Goal: Information Seeking & Learning: Check status

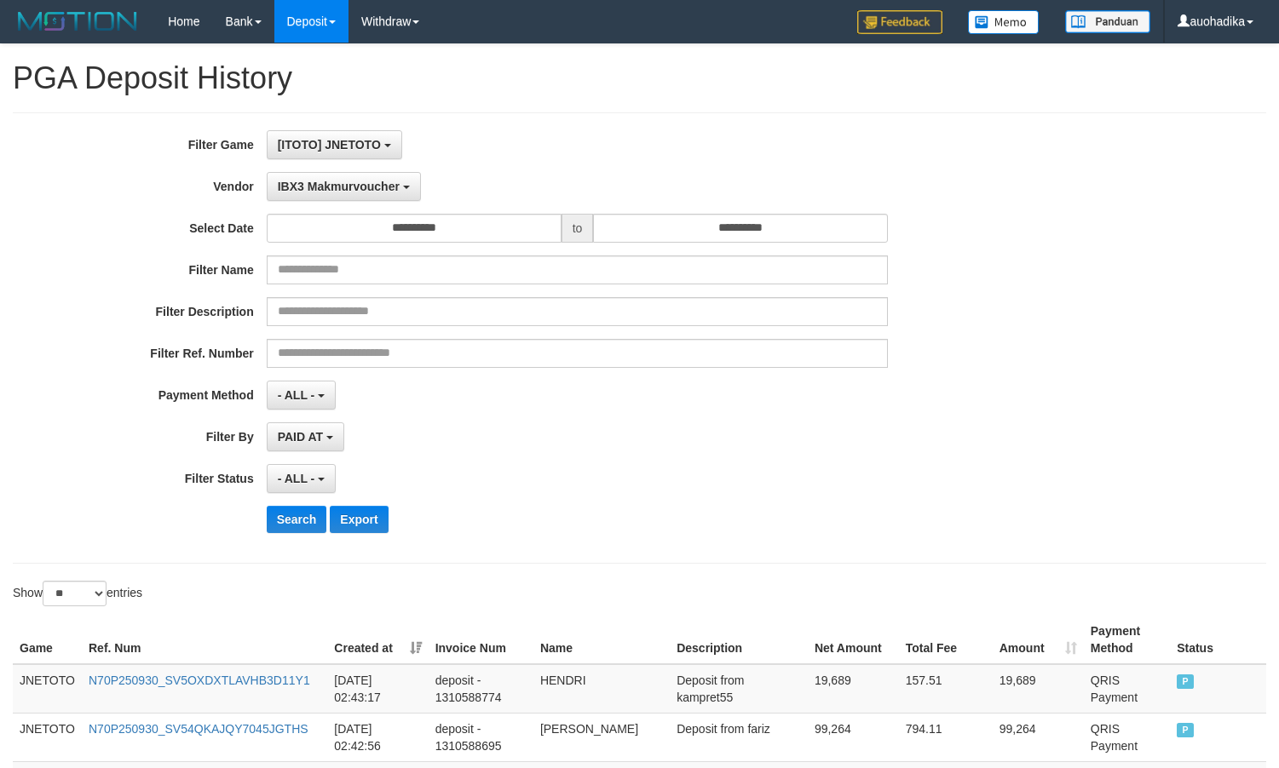
select select "**********"
select select "**"
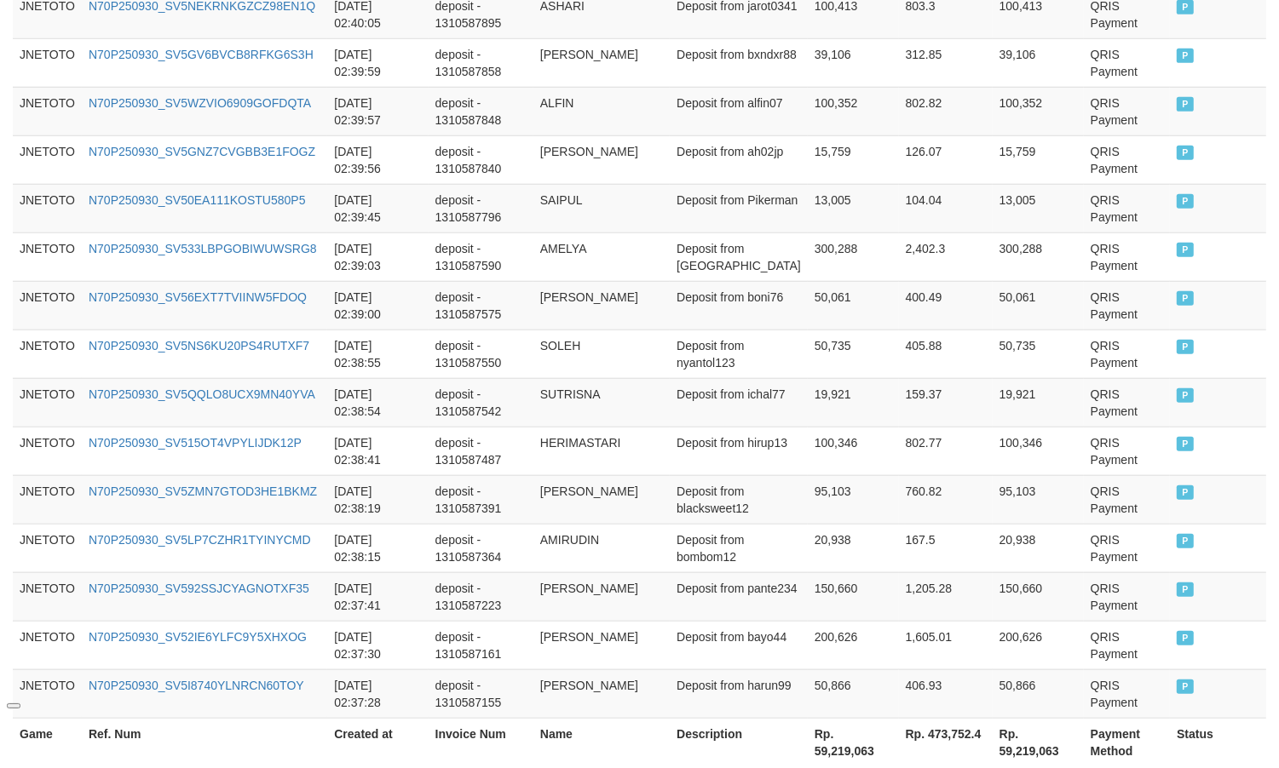
scroll to position [14, 0]
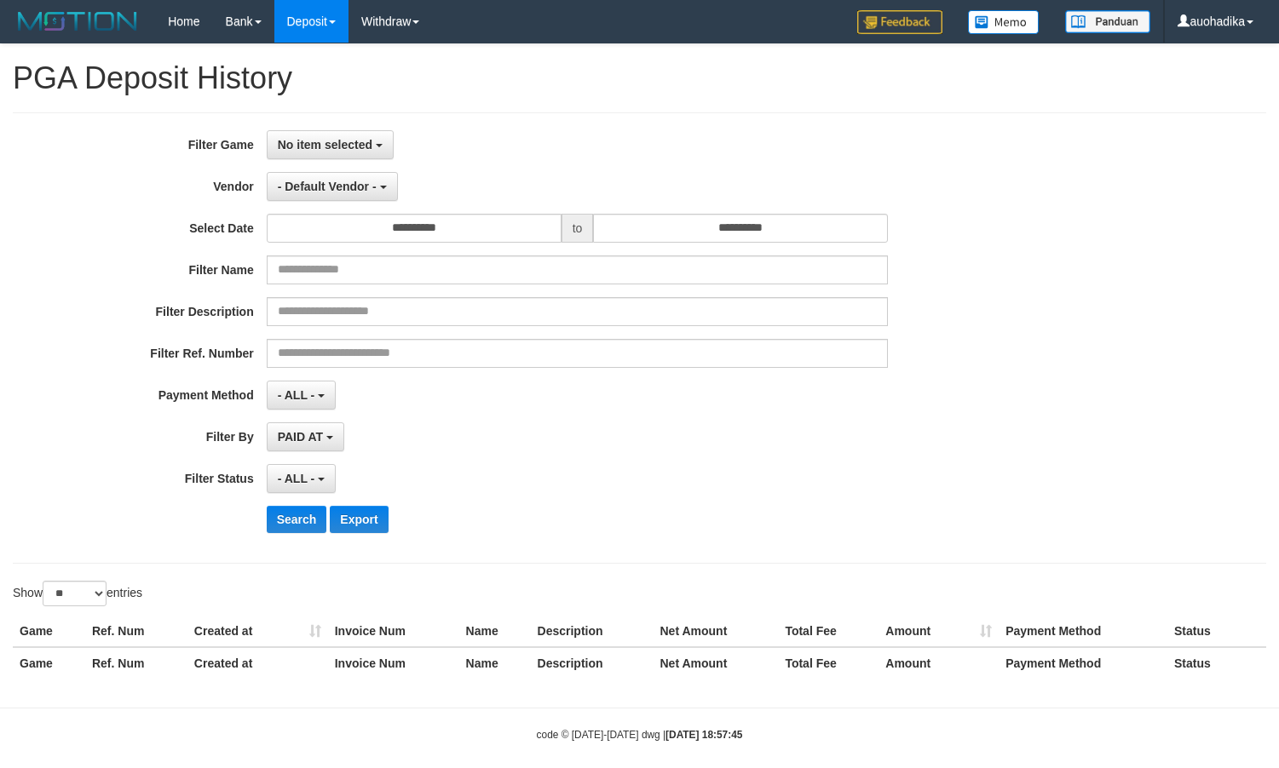
select select
select select "**"
click at [338, 153] on button "No item selected" at bounding box center [330, 144] width 127 height 29
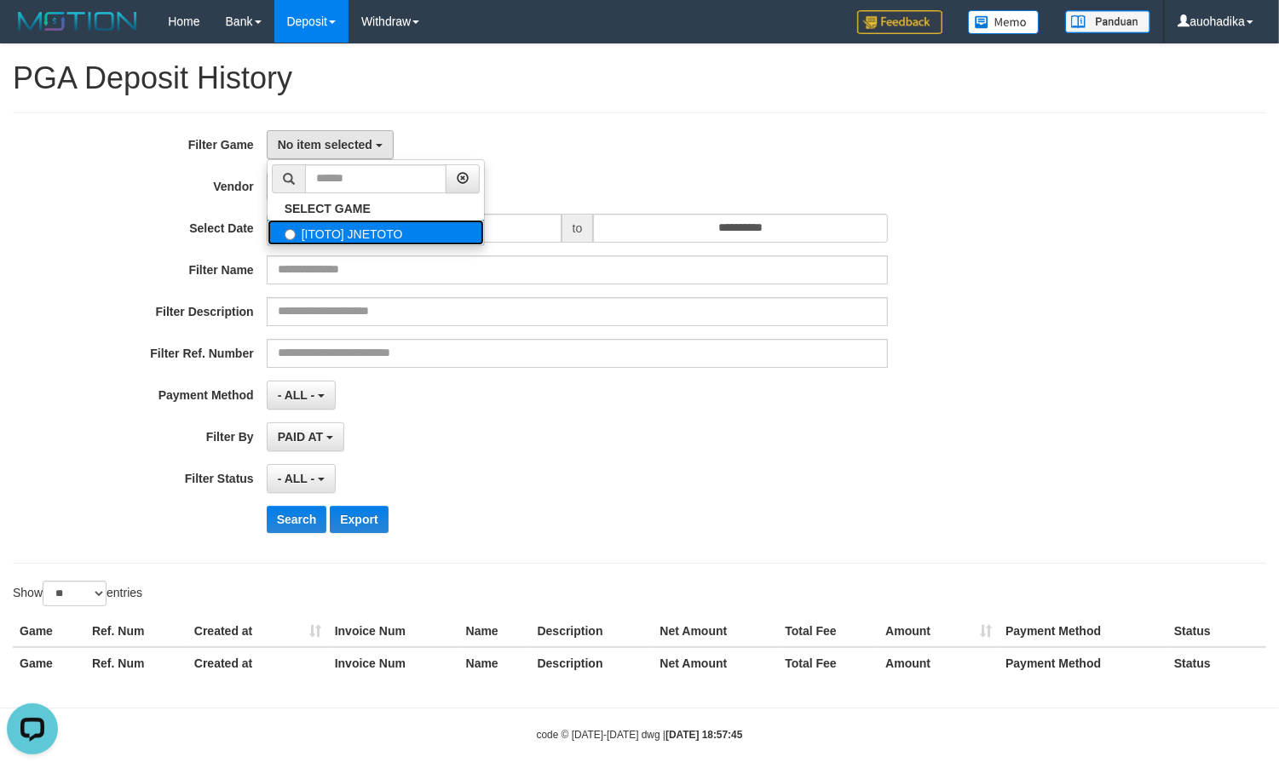
click at [342, 230] on label "[ITOTO] JNETOTO" at bounding box center [376, 233] width 216 height 26
select select "***"
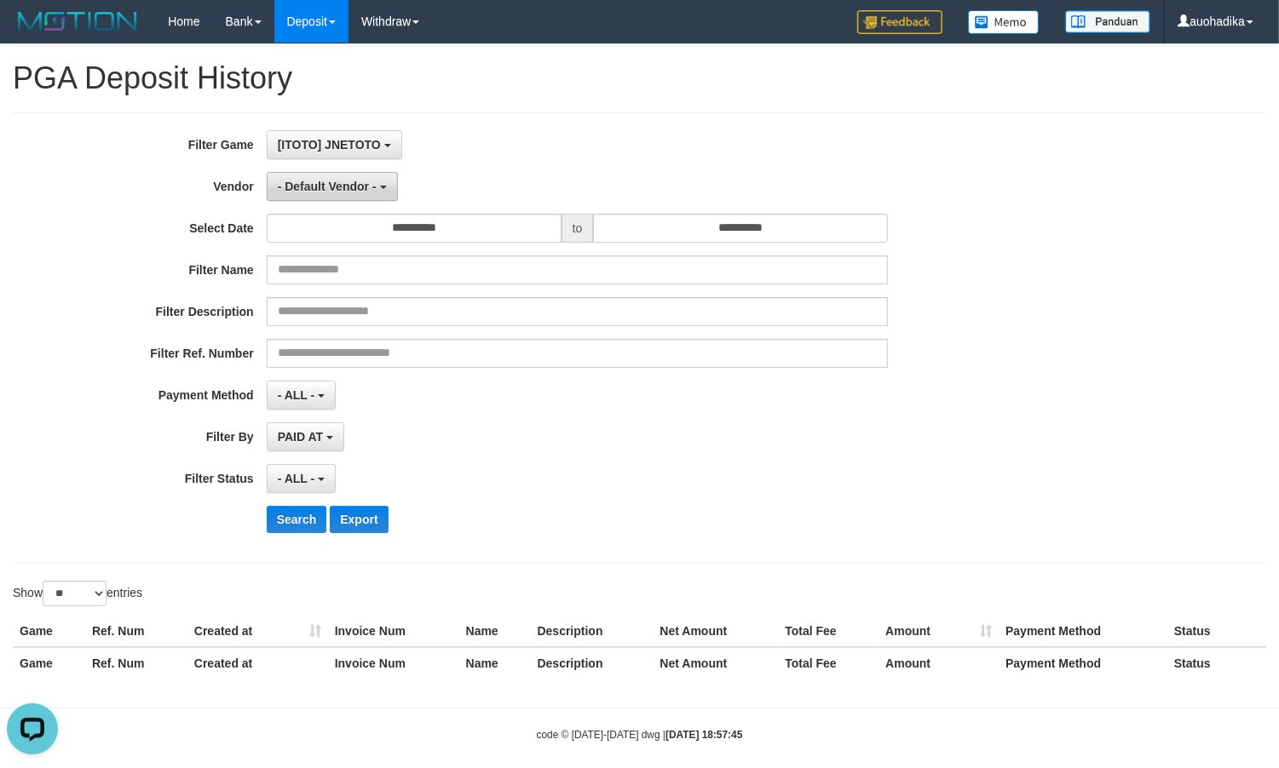
click at [333, 200] on button "- Default Vendor -" at bounding box center [332, 186] width 131 height 29
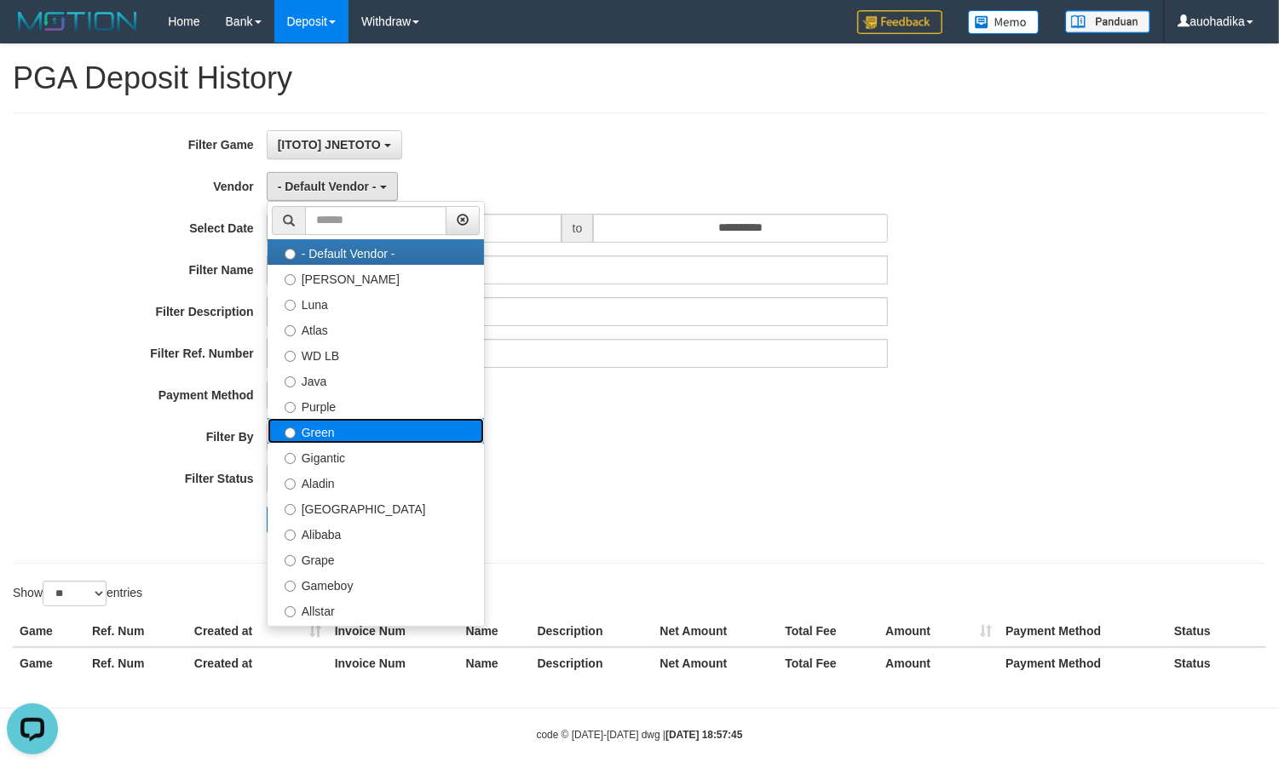
click at [337, 433] on label "Green" at bounding box center [376, 431] width 216 height 26
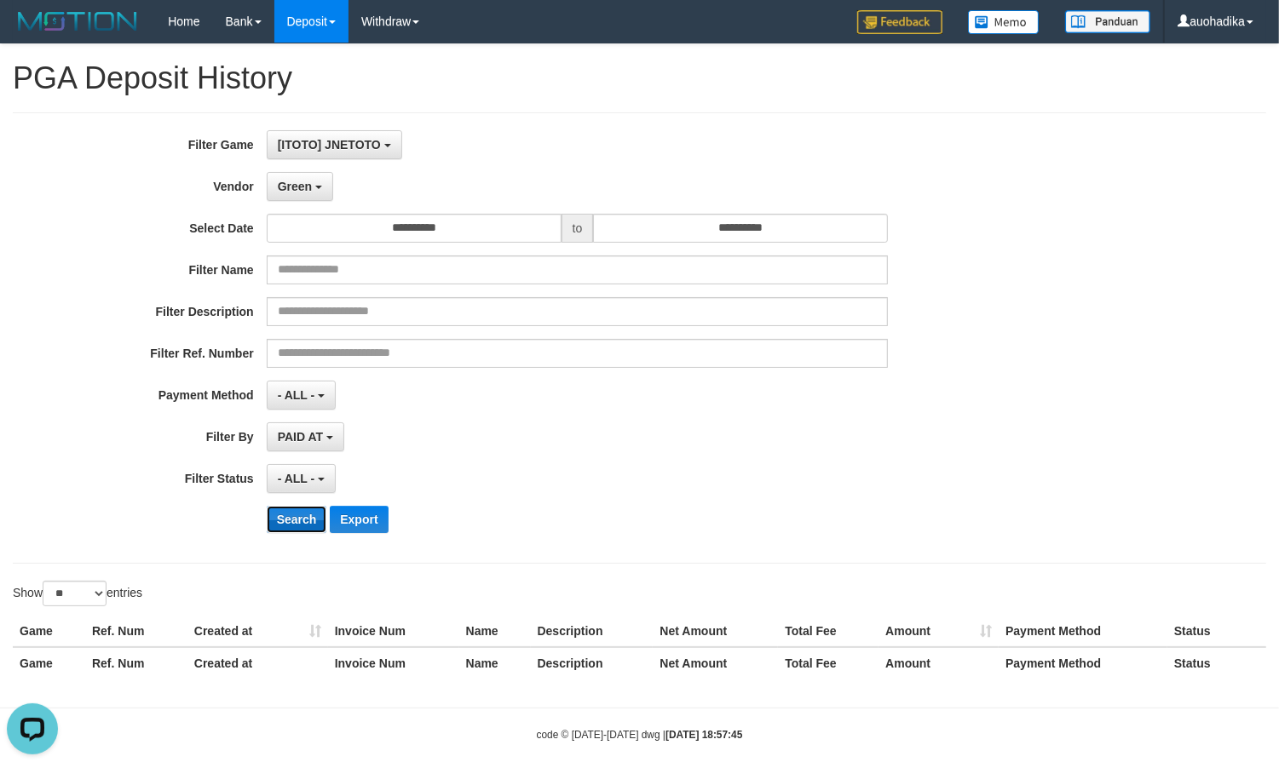
click at [296, 521] on button "Search" at bounding box center [297, 519] width 60 height 27
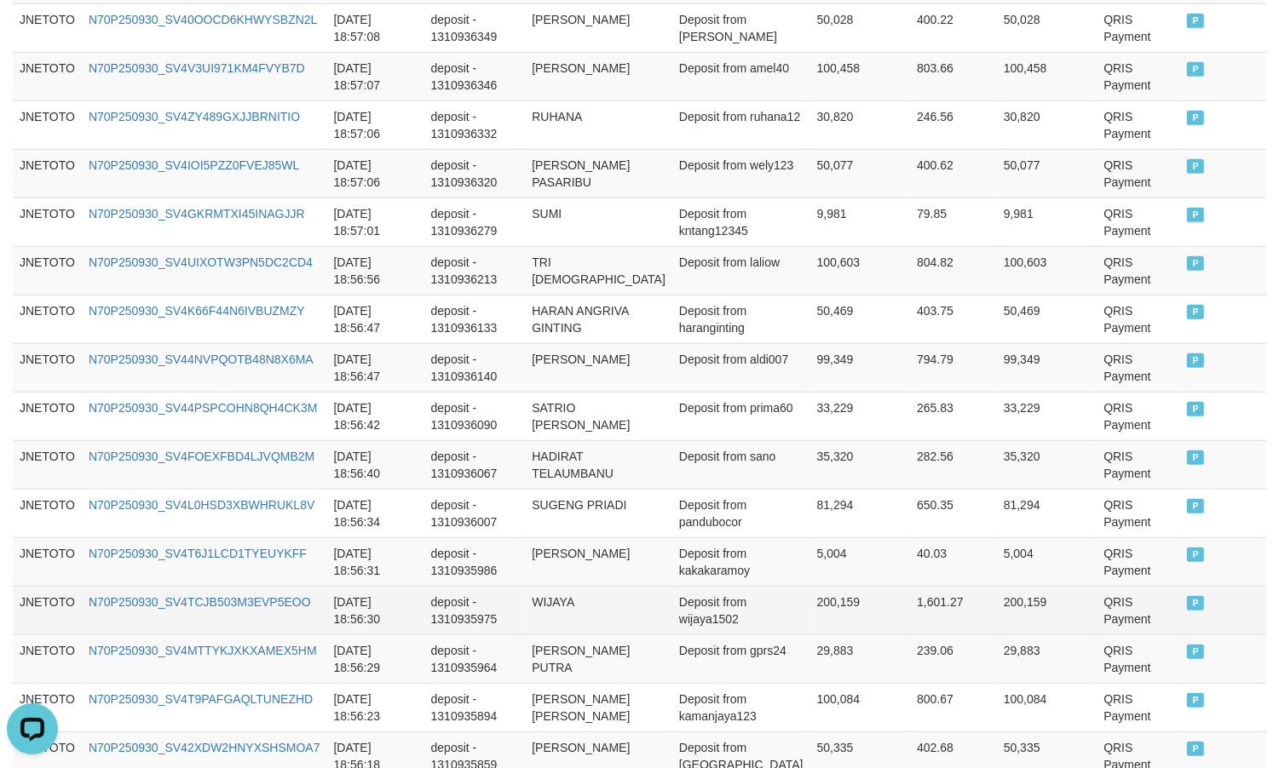
scroll to position [1302, 0]
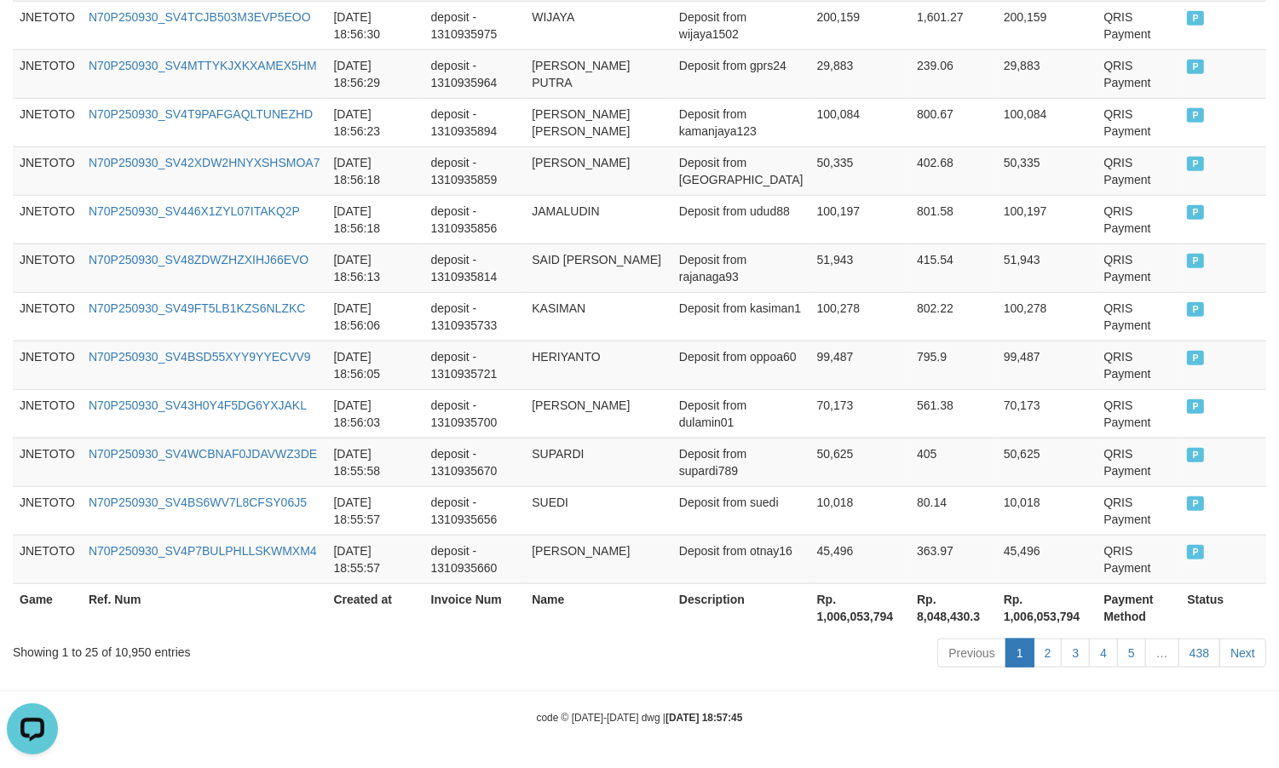
click at [129, 650] on div "Showing 1 to 25 of 10,950 entries" at bounding box center [266, 649] width 507 height 24
copy div "10,950"
drag, startPoint x: 835, startPoint y: 667, endPoint x: 832, endPoint y: 652, distance: 15.7
click at [835, 665] on div "Previous 1 2 3 4 5 … 438 Next" at bounding box center [905, 655] width 721 height 37
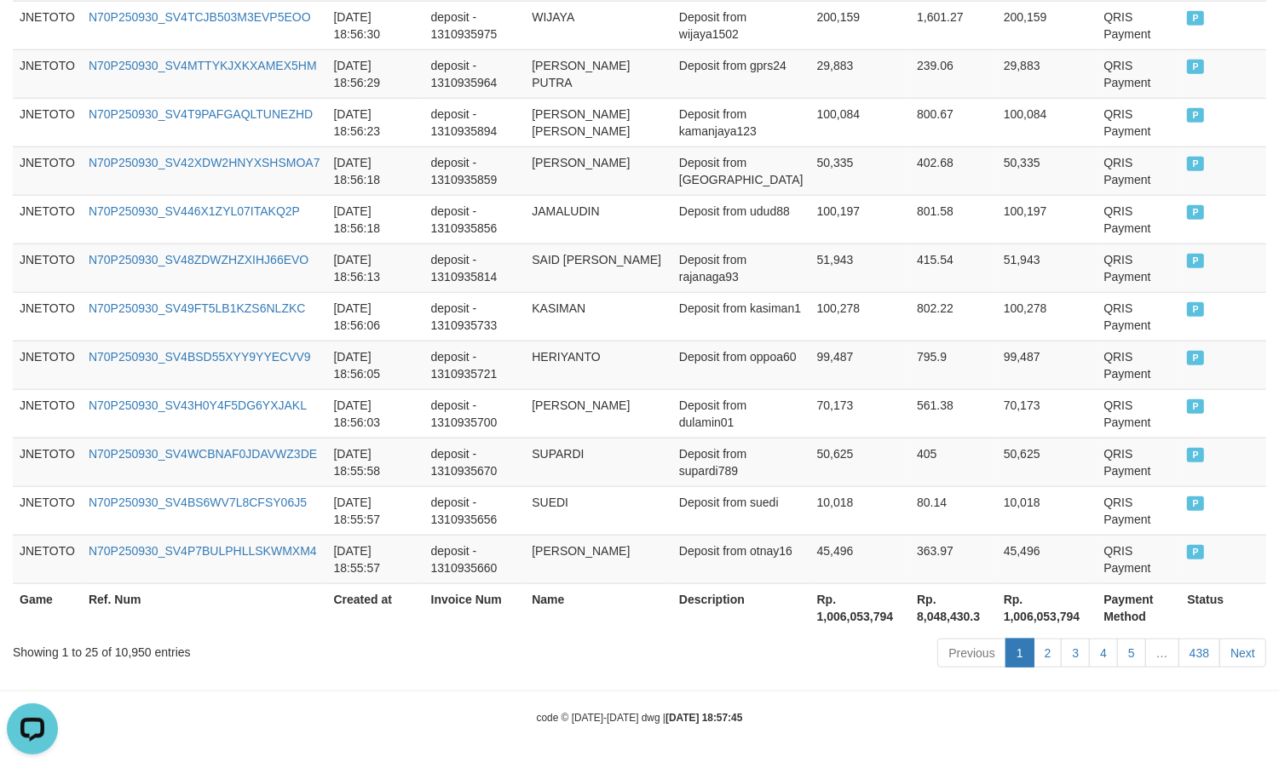
click at [831, 624] on th "Rp. 1,006,053,794" at bounding box center [860, 608] width 101 height 49
click at [832, 615] on th "Rp. 1,006,053,794" at bounding box center [860, 608] width 101 height 49
click at [833, 614] on th "Rp. 1,006,053,794" at bounding box center [860, 608] width 101 height 49
copy th "1,006,053,794"
click at [693, 665] on div "Previous 1 2 3 4 5 … 438 Next" at bounding box center [905, 655] width 721 height 37
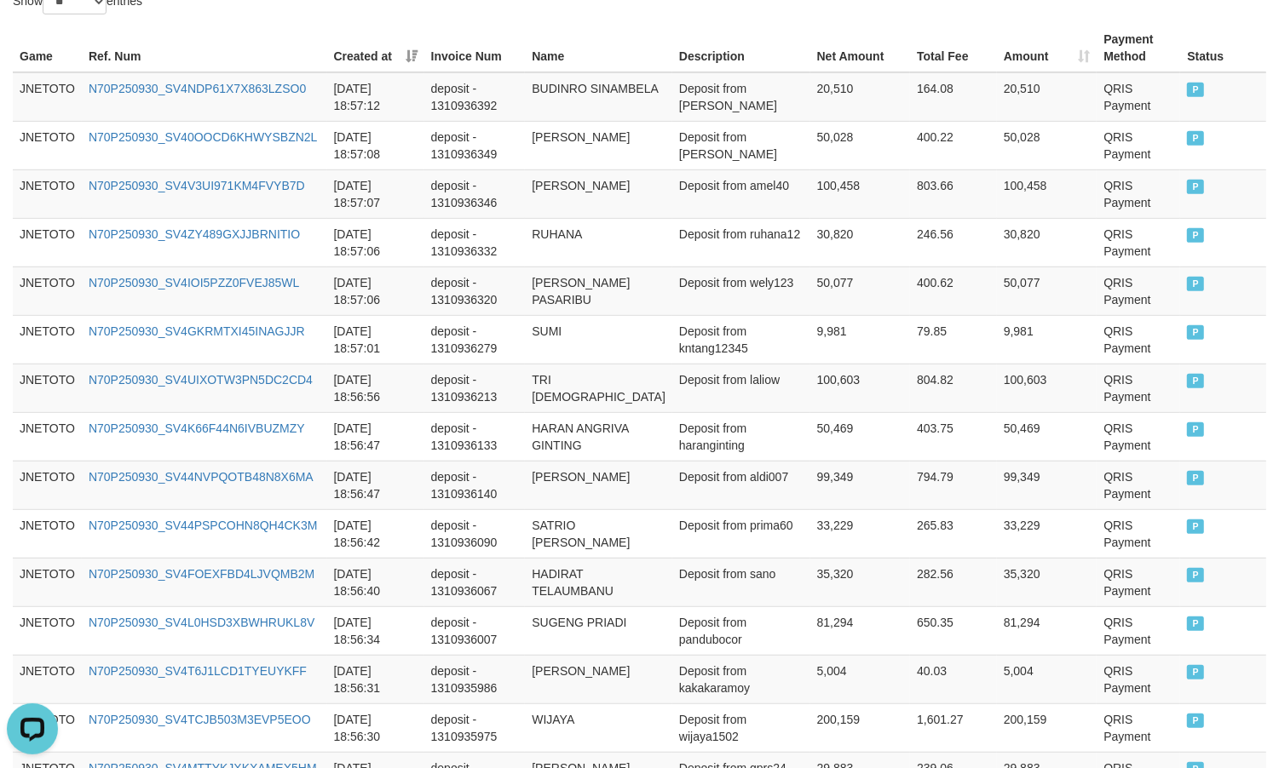
scroll to position [0, 0]
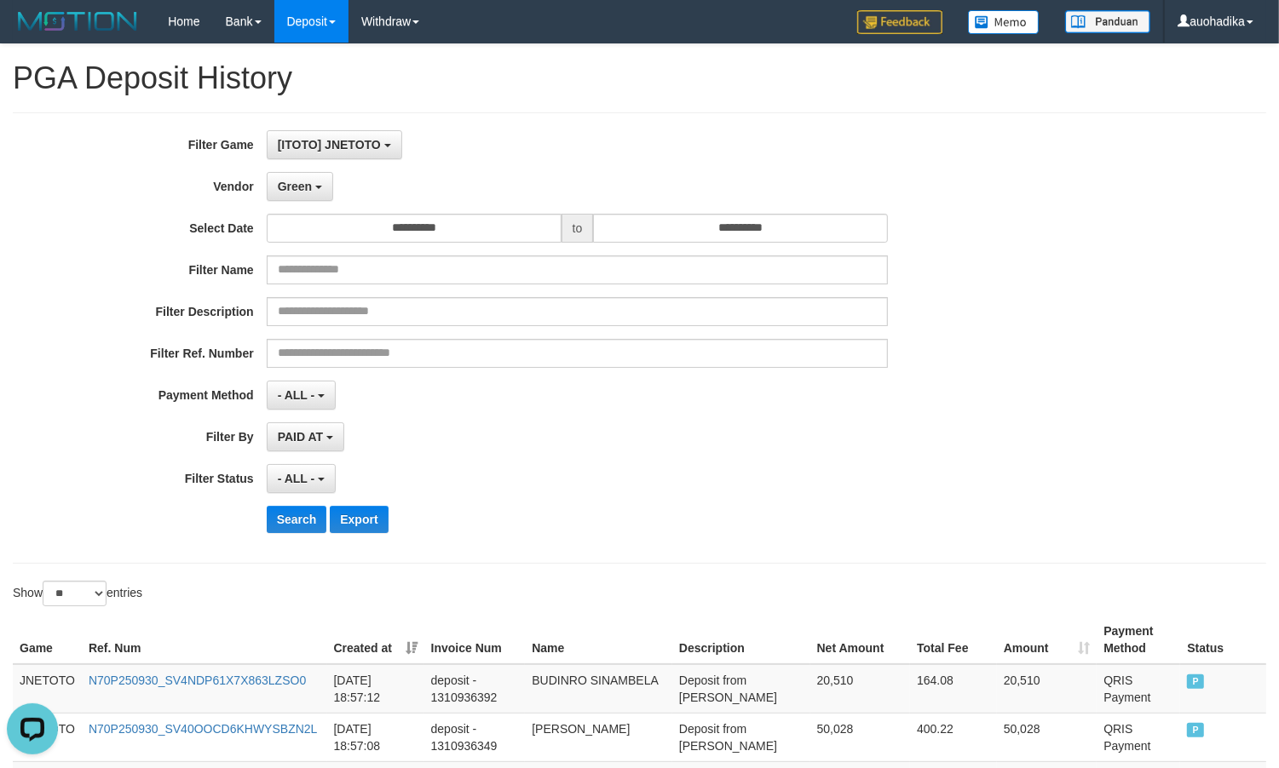
click at [317, 207] on div "**********" at bounding box center [533, 338] width 1066 height 416
click at [317, 192] on button "Green" at bounding box center [300, 186] width 66 height 29
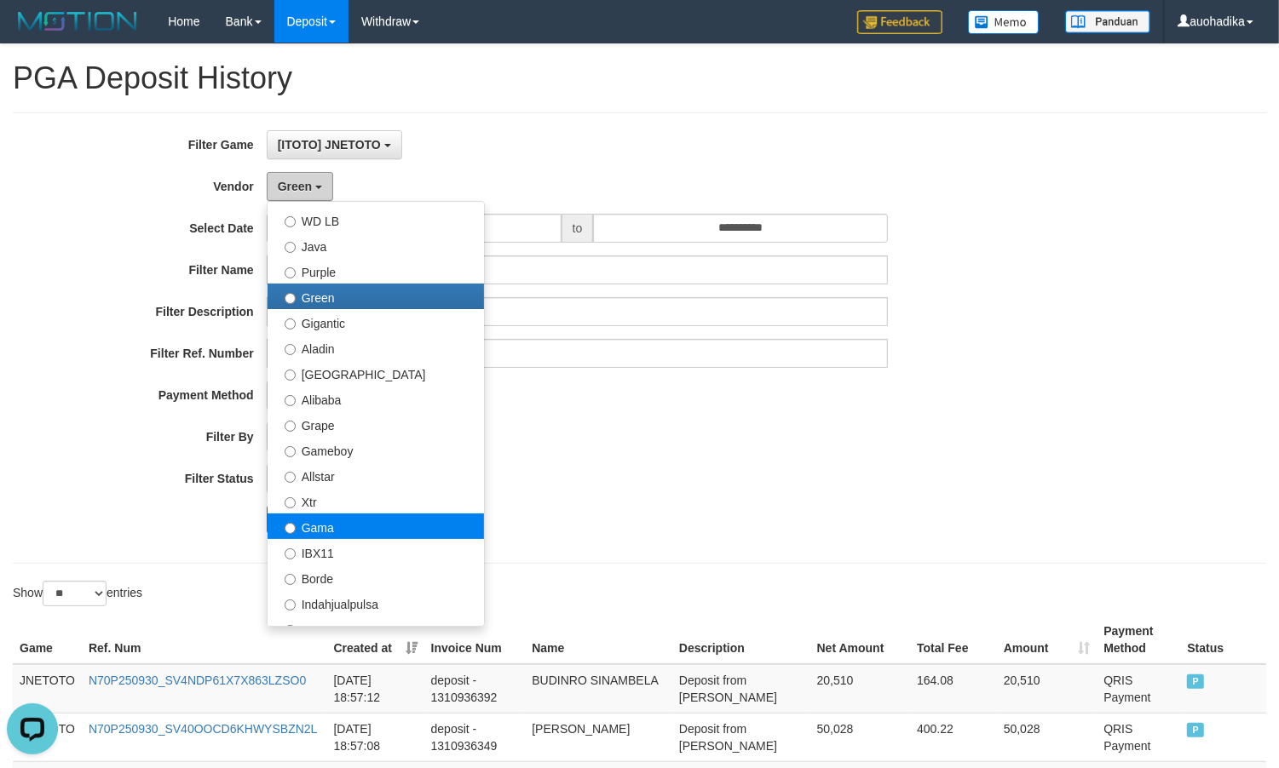
scroll to position [141, 0]
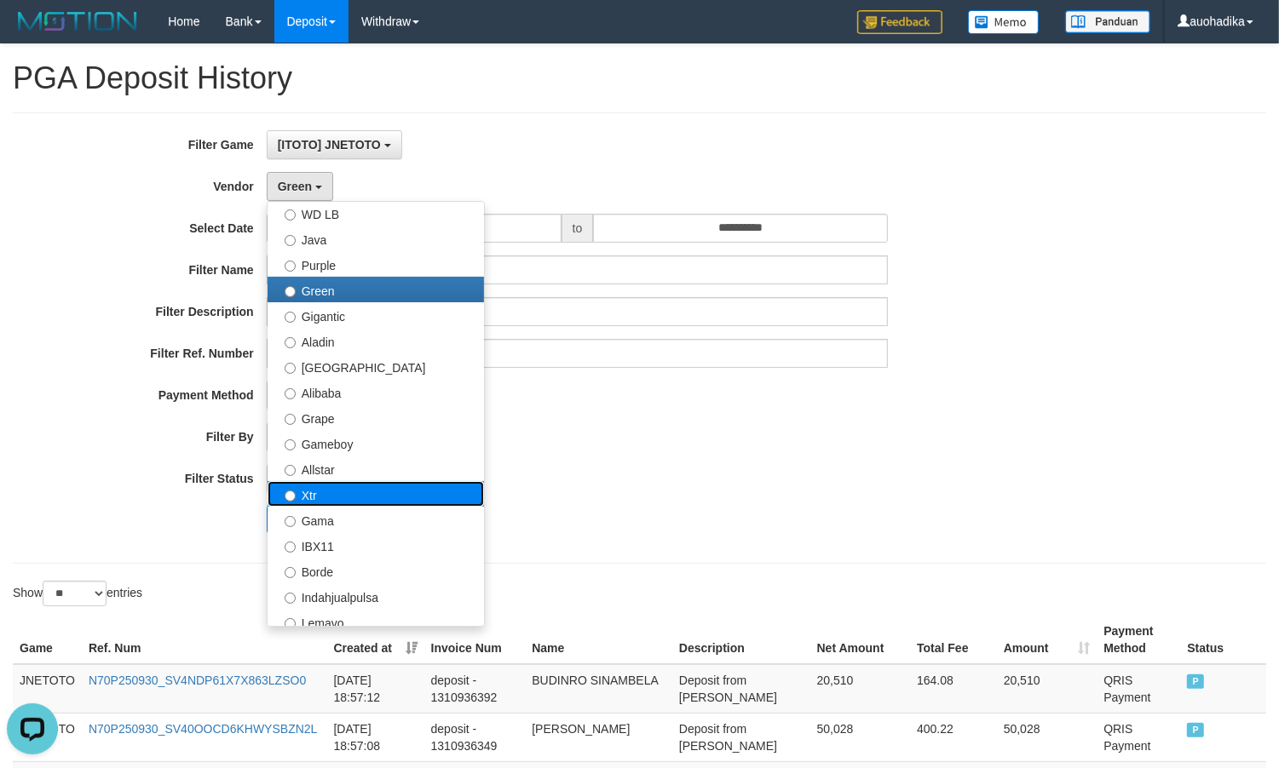
click at [337, 499] on label "Xtr" at bounding box center [376, 494] width 216 height 26
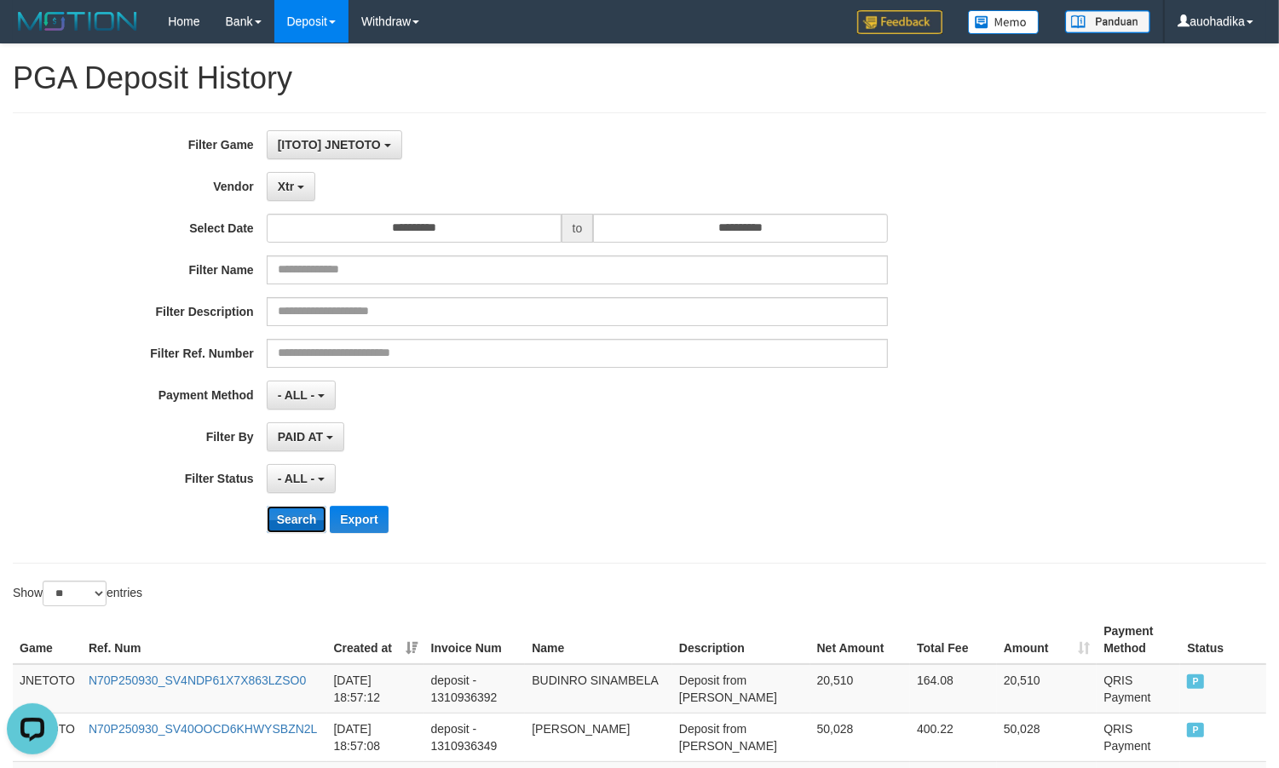
click at [317, 527] on button "Search" at bounding box center [297, 519] width 60 height 27
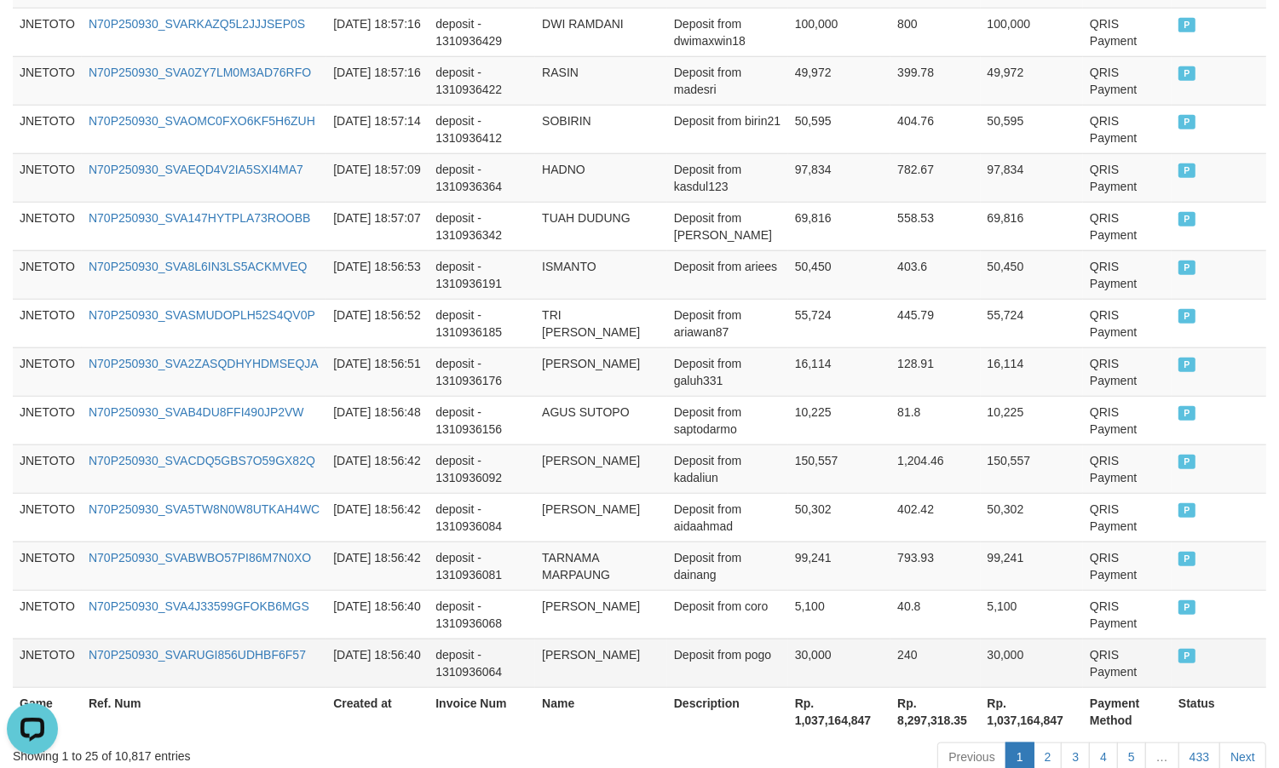
scroll to position [1302, 0]
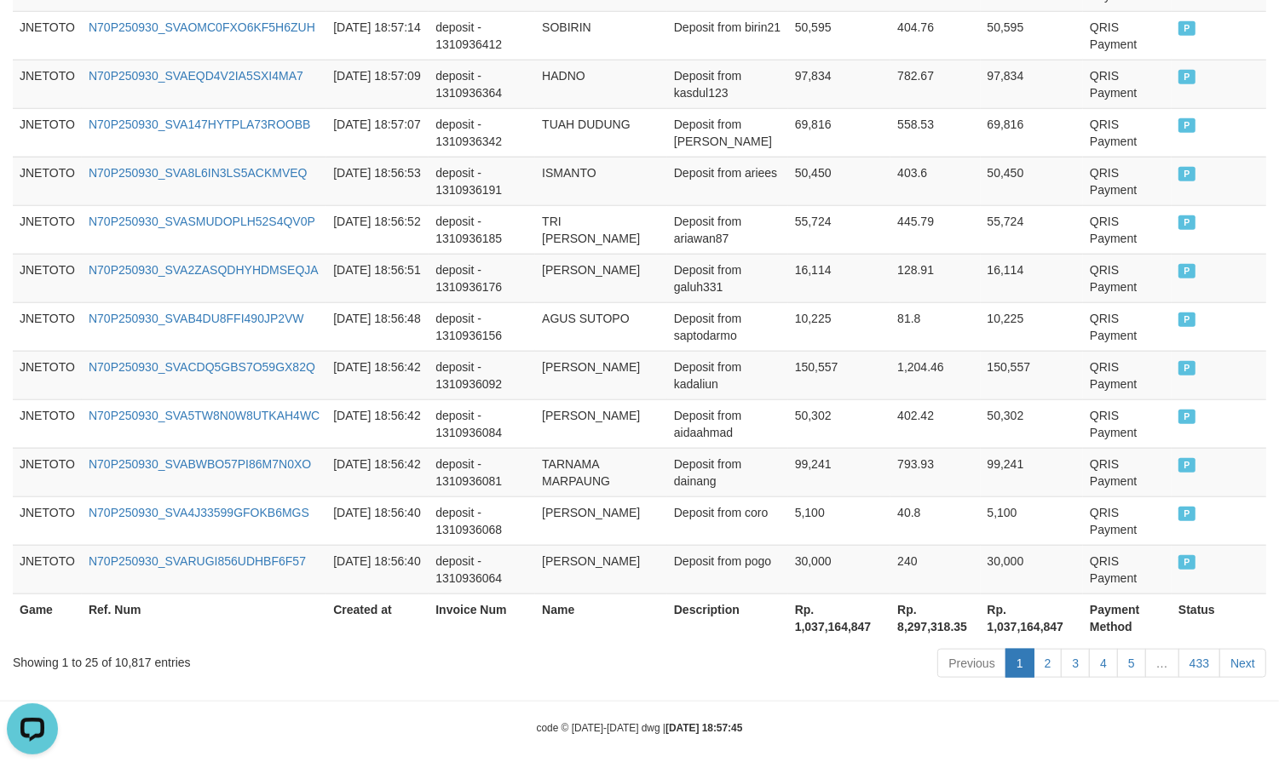
click at [125, 650] on div "Showing 1 to 25 of 10,817 entries" at bounding box center [266, 659] width 507 height 24
click at [125, 649] on div "Showing 1 to 25 of 10,817 entries" at bounding box center [266, 659] width 507 height 24
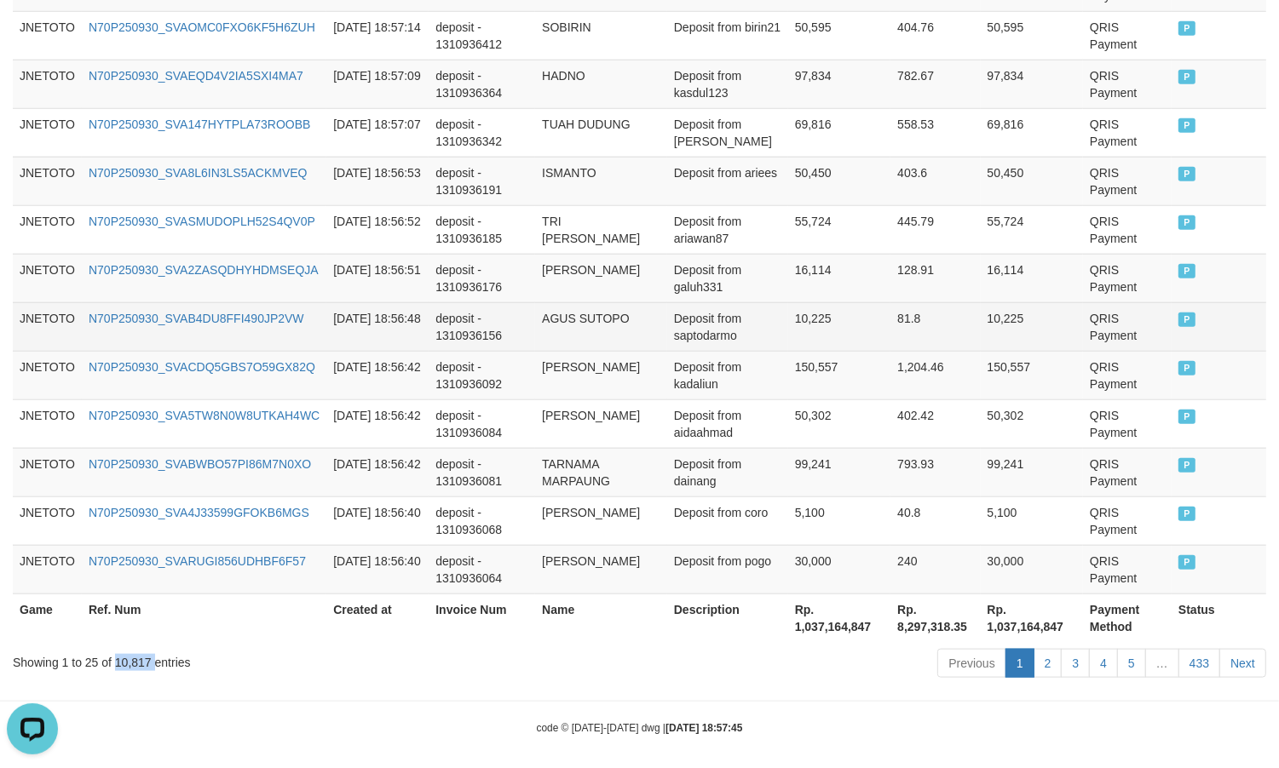
copy div "10,817"
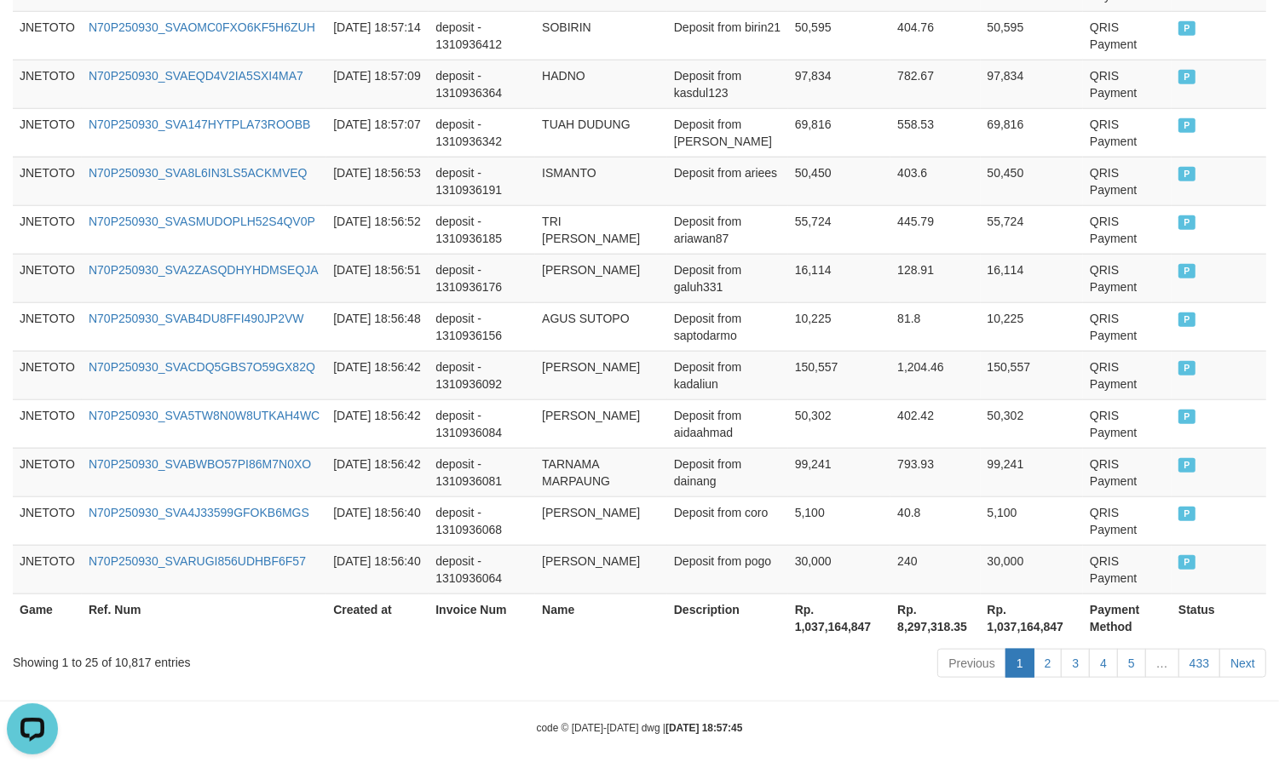
click at [832, 620] on th "Rp. 1,037,164,847" at bounding box center [839, 618] width 103 height 49
copy th "1,037,164,847"
click at [849, 719] on div "code © [DATE]-[DATE] dwg | [DATE] 18:57:45" at bounding box center [639, 727] width 1279 height 17
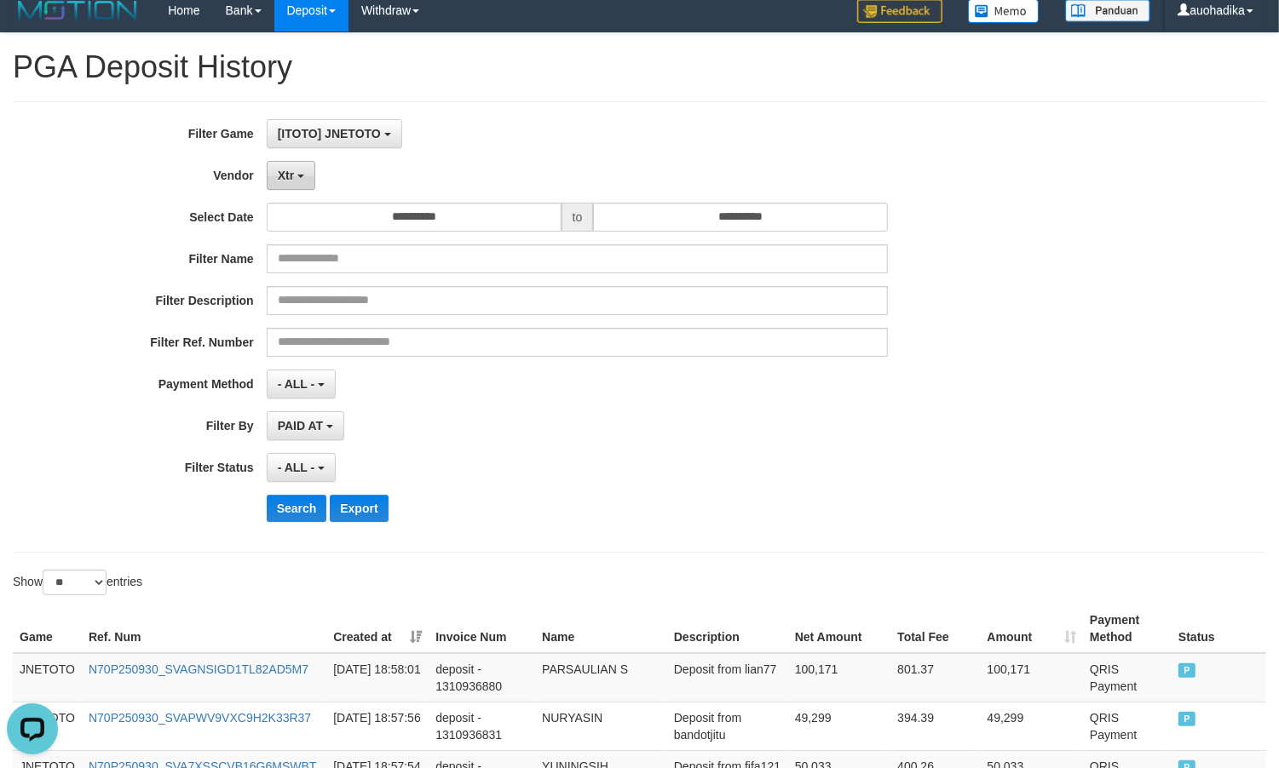
scroll to position [0, 0]
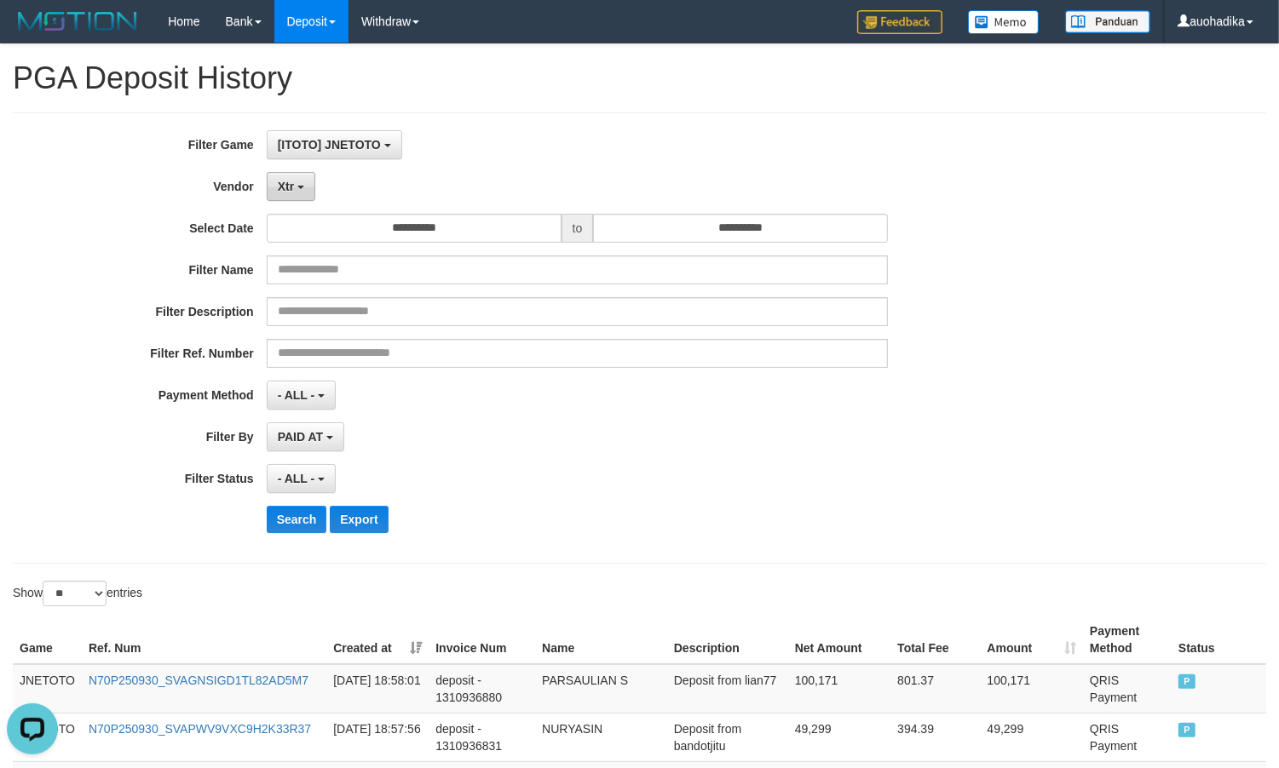
click at [292, 186] on span "Xtr" at bounding box center [286, 187] width 16 height 14
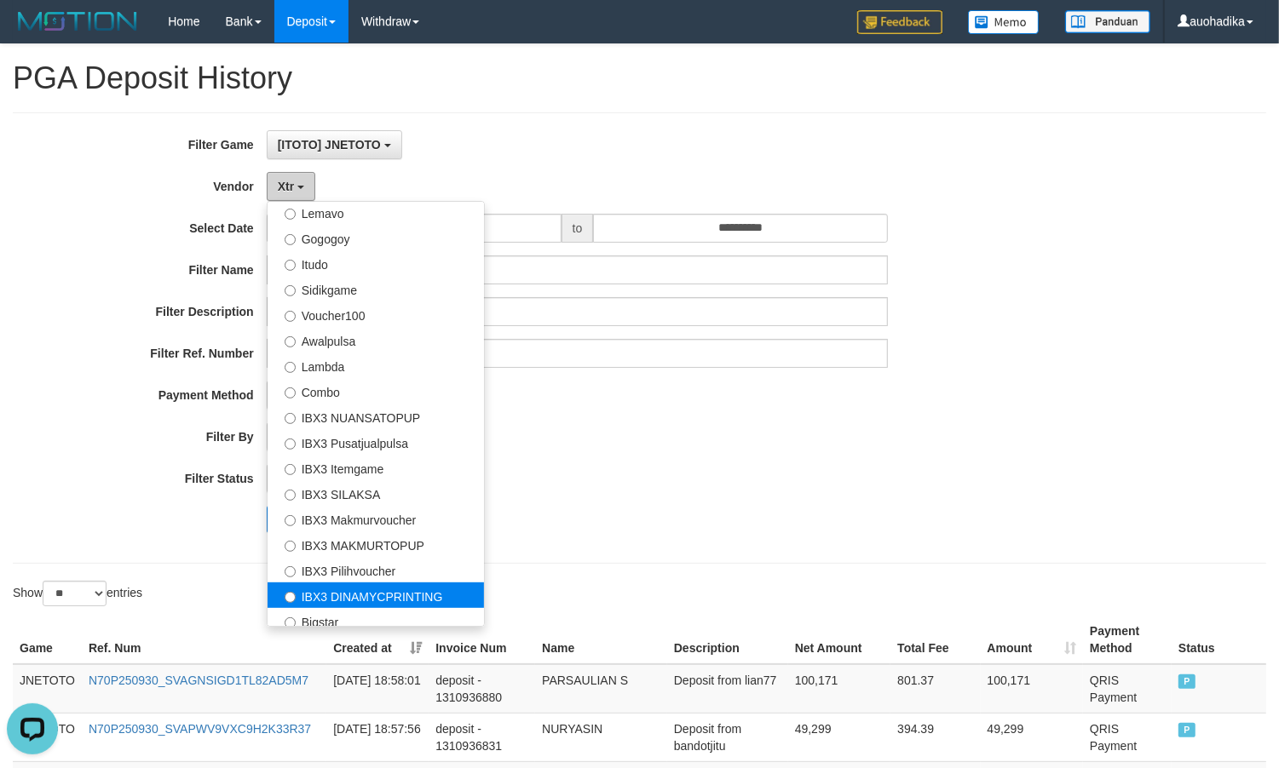
scroll to position [567, 0]
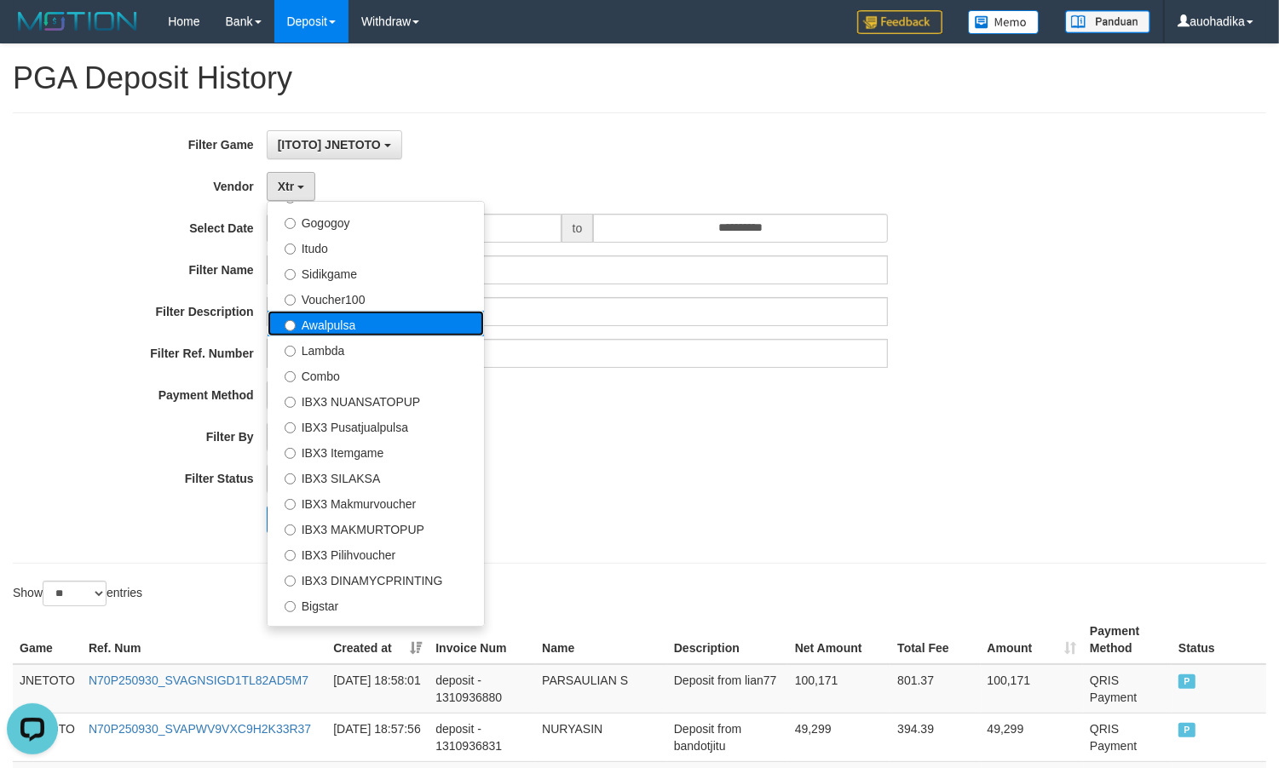
click at [393, 326] on label "Awalpulsa" at bounding box center [376, 324] width 216 height 26
select select "**********"
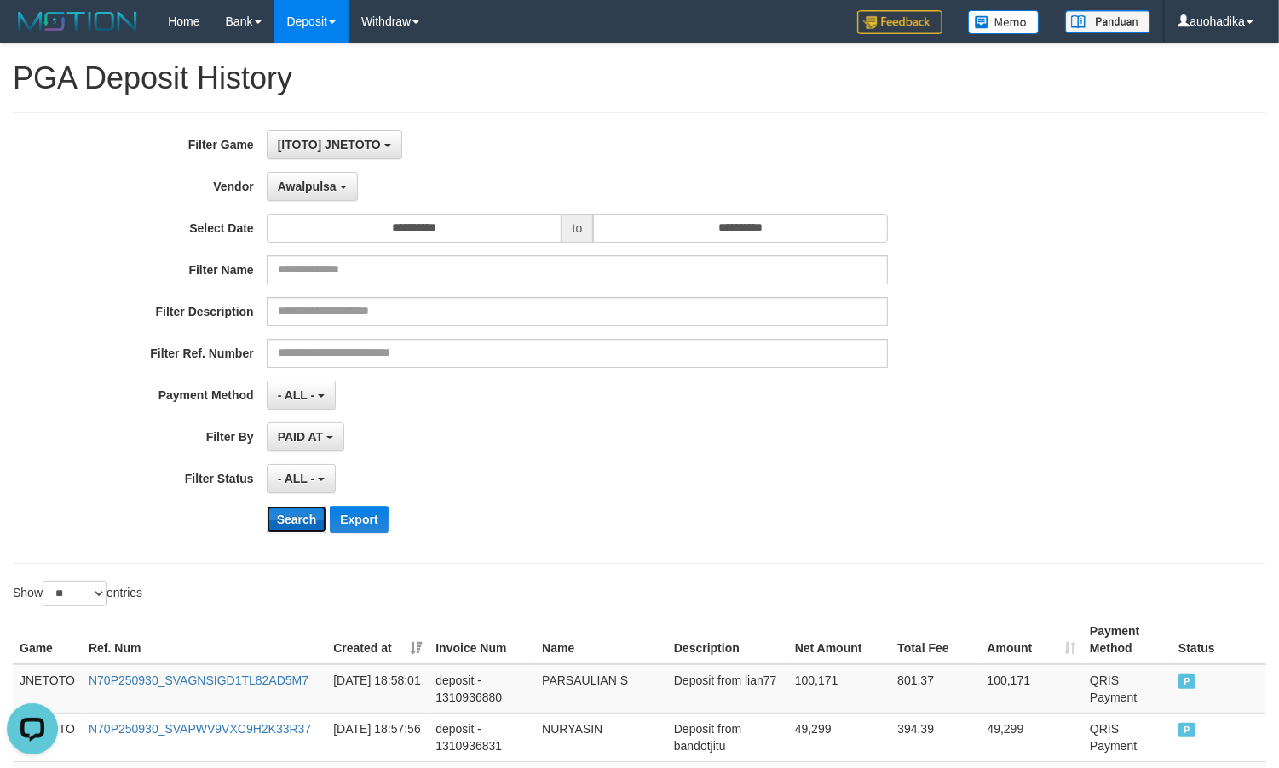
click at [302, 511] on button "Search" at bounding box center [297, 519] width 60 height 27
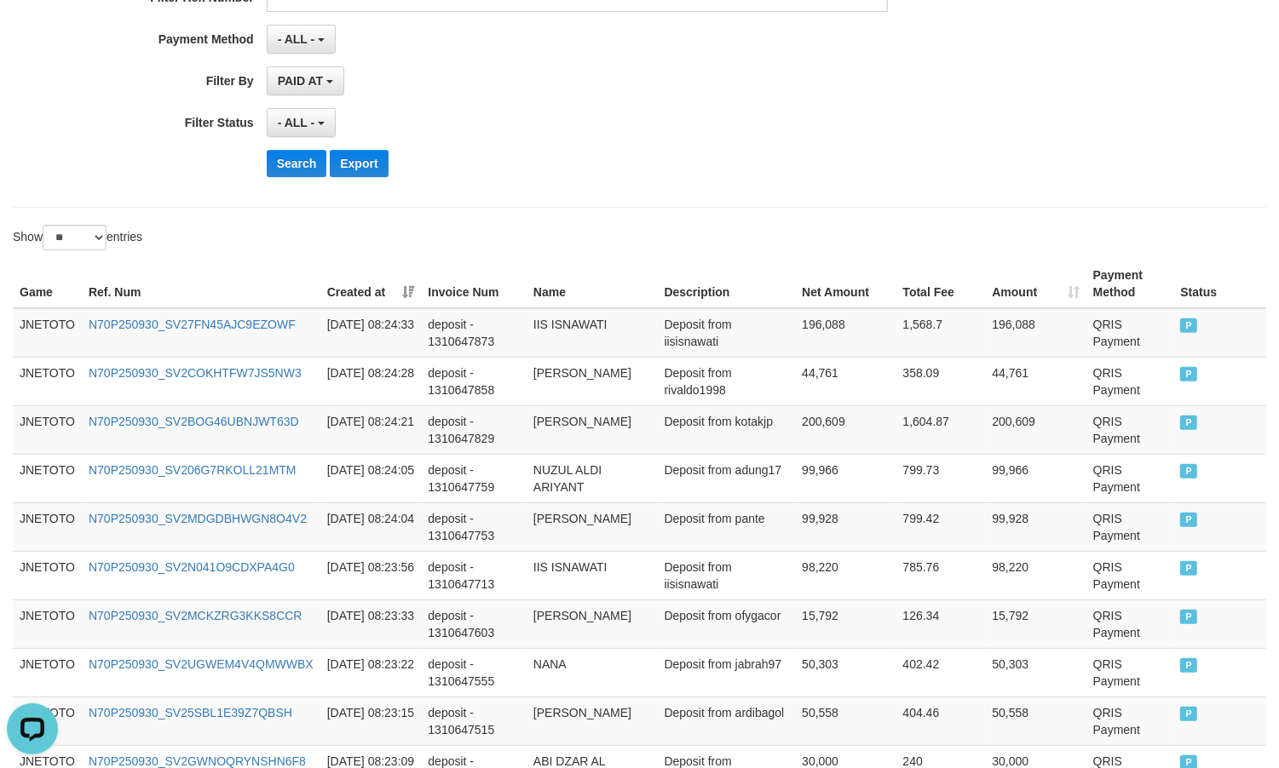
scroll to position [24, 0]
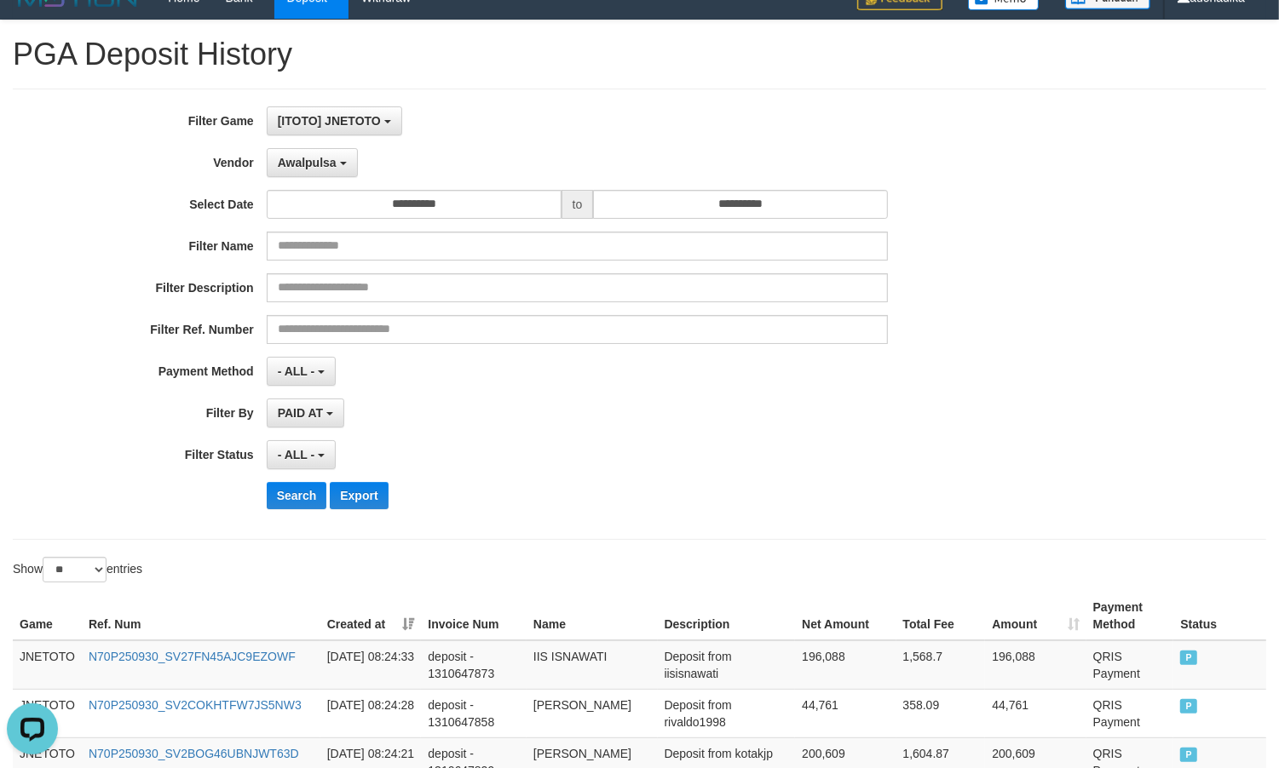
click at [304, 180] on div "**********" at bounding box center [533, 314] width 1066 height 416
click at [303, 177] on div "**********" at bounding box center [533, 314] width 1066 height 416
click at [303, 172] on button "Awalpulsa" at bounding box center [312, 162] width 91 height 29
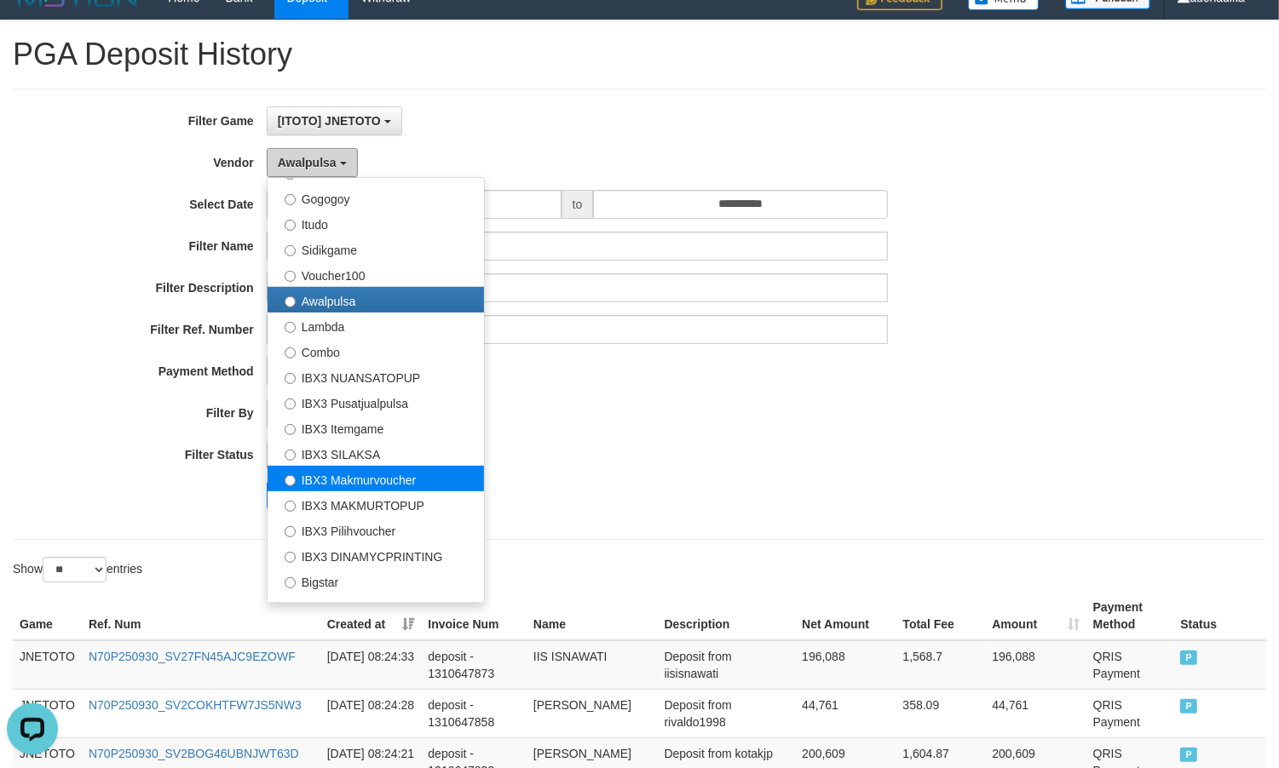
scroll to position [636, 0]
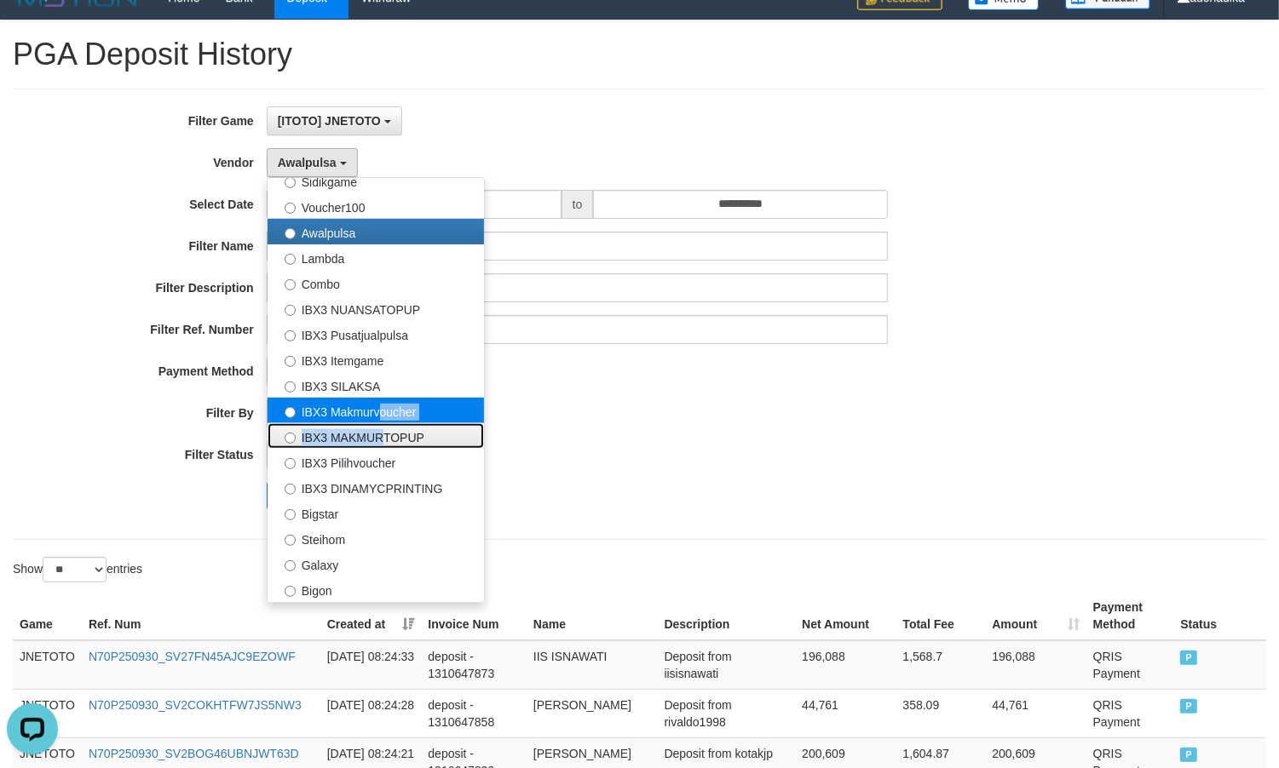
click at [376, 419] on ul "- Default Vendor - [PERSON_NAME] Atlas WD LB Java Purple Green Gigantic Aladin …" at bounding box center [376, 390] width 218 height 426
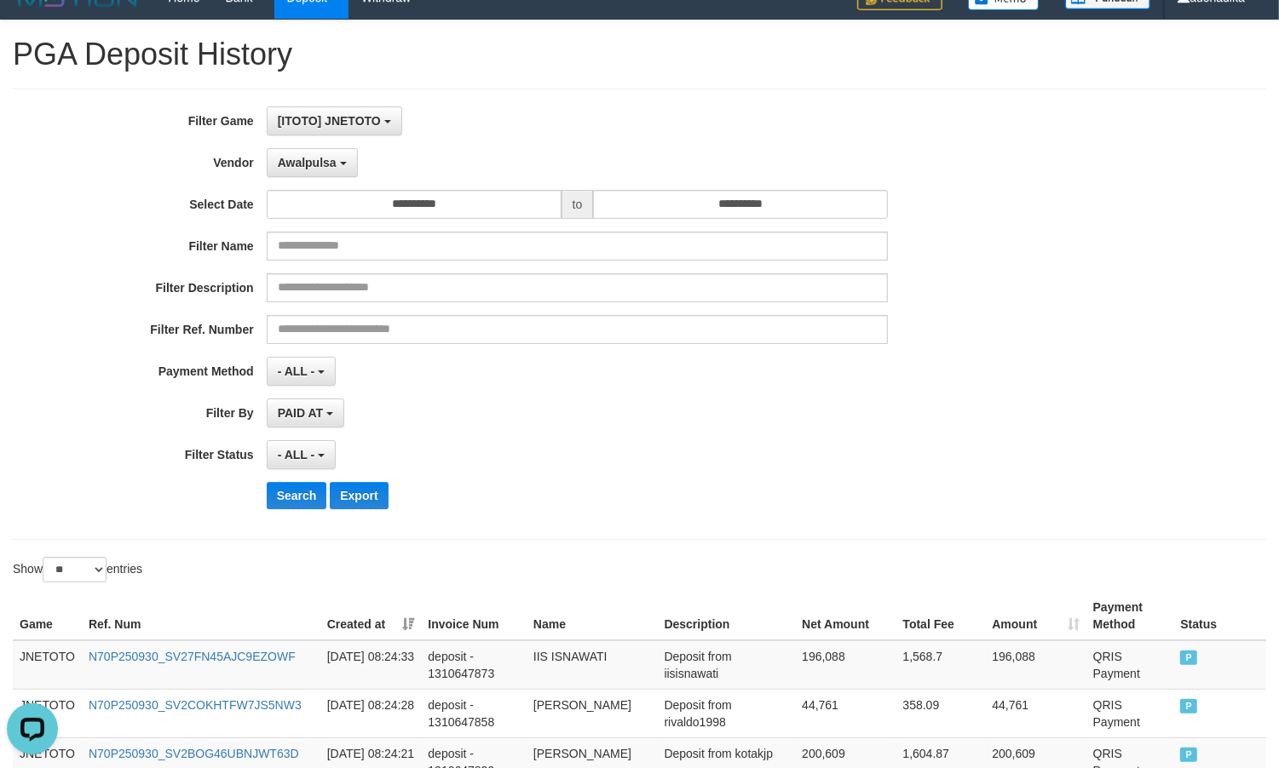
click at [319, 180] on div "**********" at bounding box center [533, 314] width 1066 height 416
click at [318, 162] on span "Awalpulsa" at bounding box center [307, 163] width 59 height 14
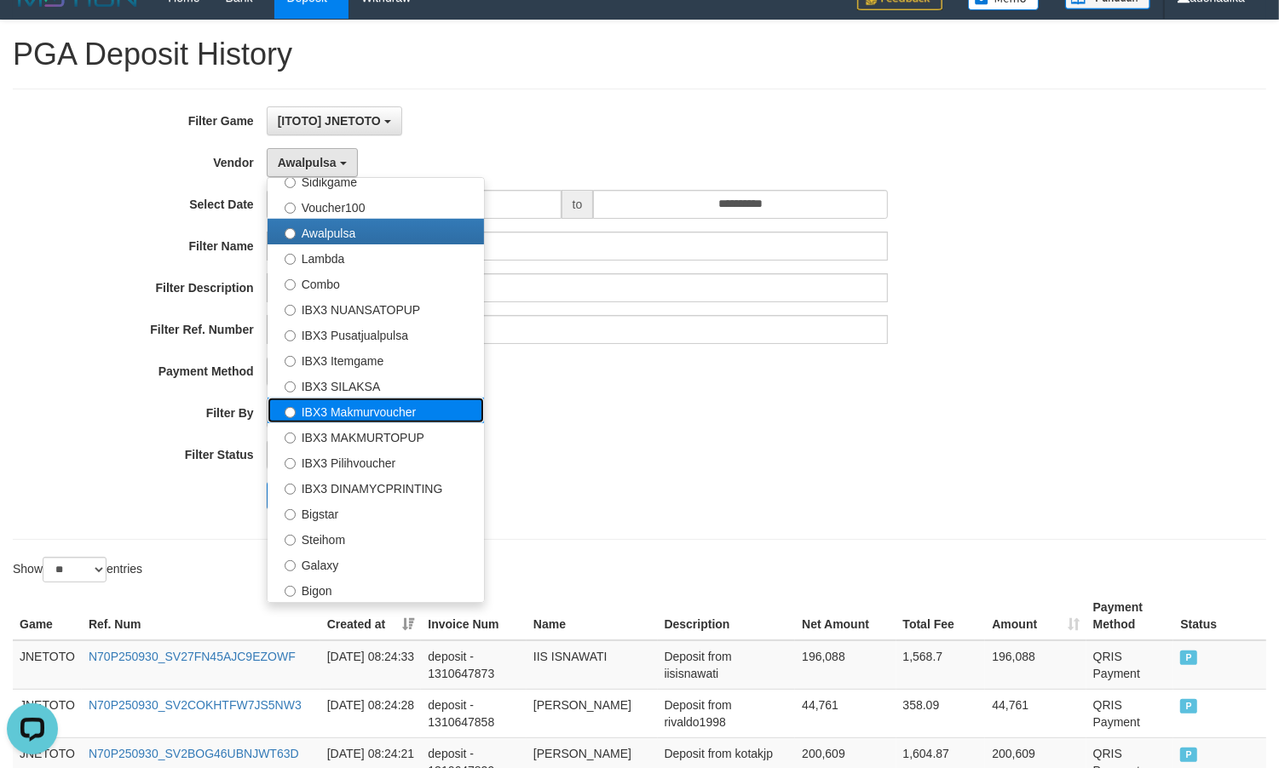
click at [366, 412] on label "IBX3 Makmurvoucher" at bounding box center [376, 411] width 216 height 26
select select "**********"
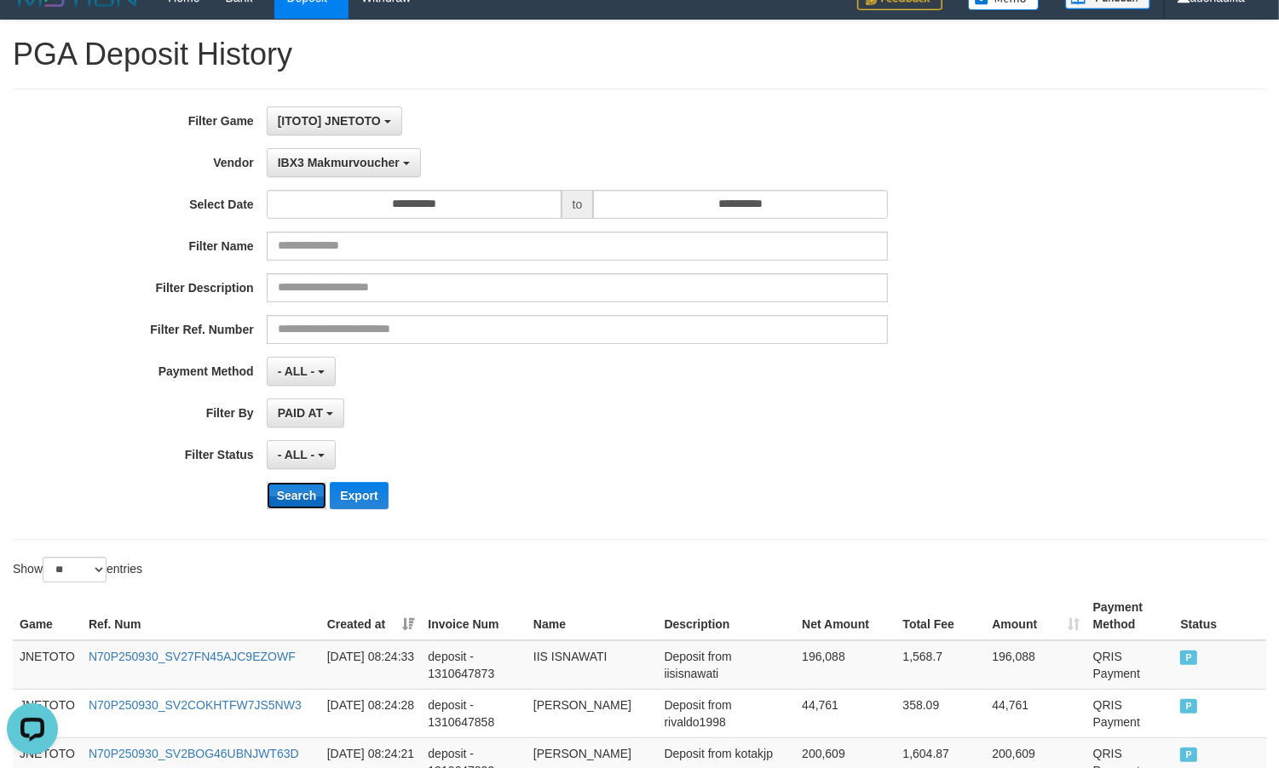
click at [316, 499] on button "Search" at bounding box center [297, 495] width 60 height 27
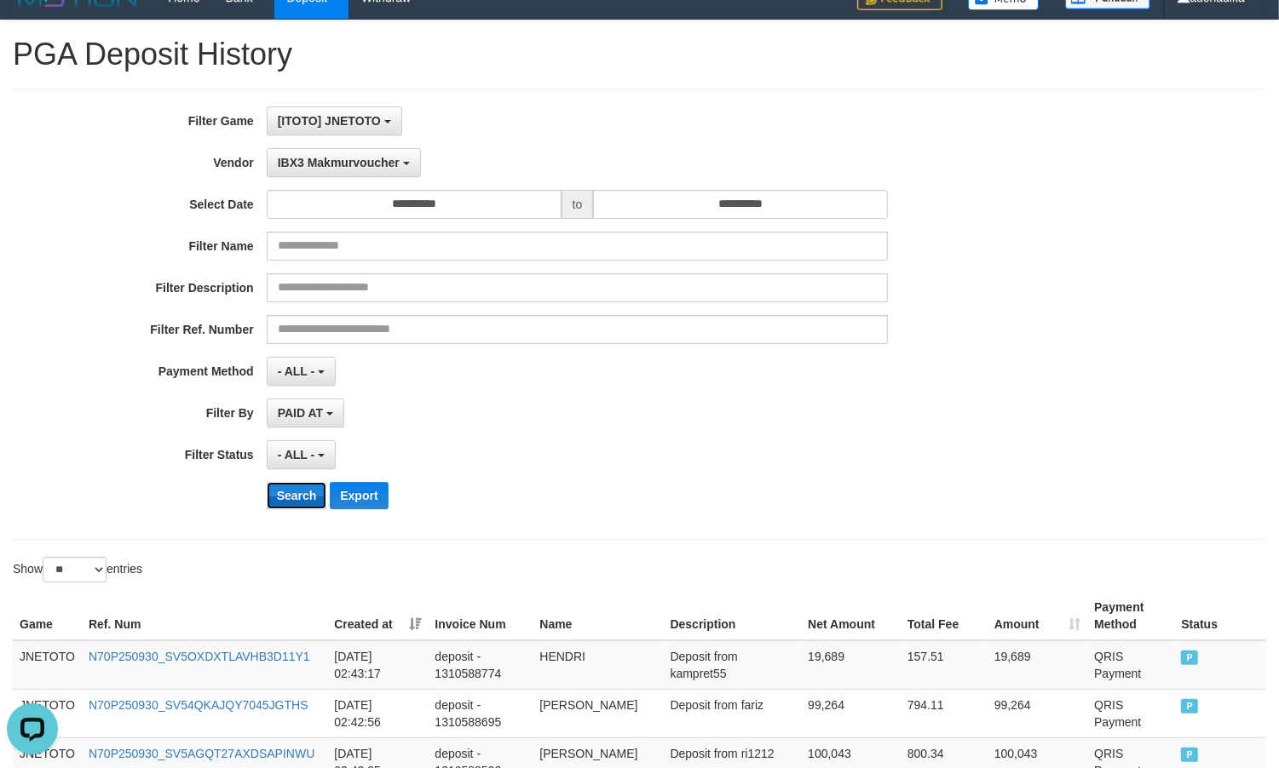
click at [316, 499] on button "Search" at bounding box center [297, 495] width 60 height 27
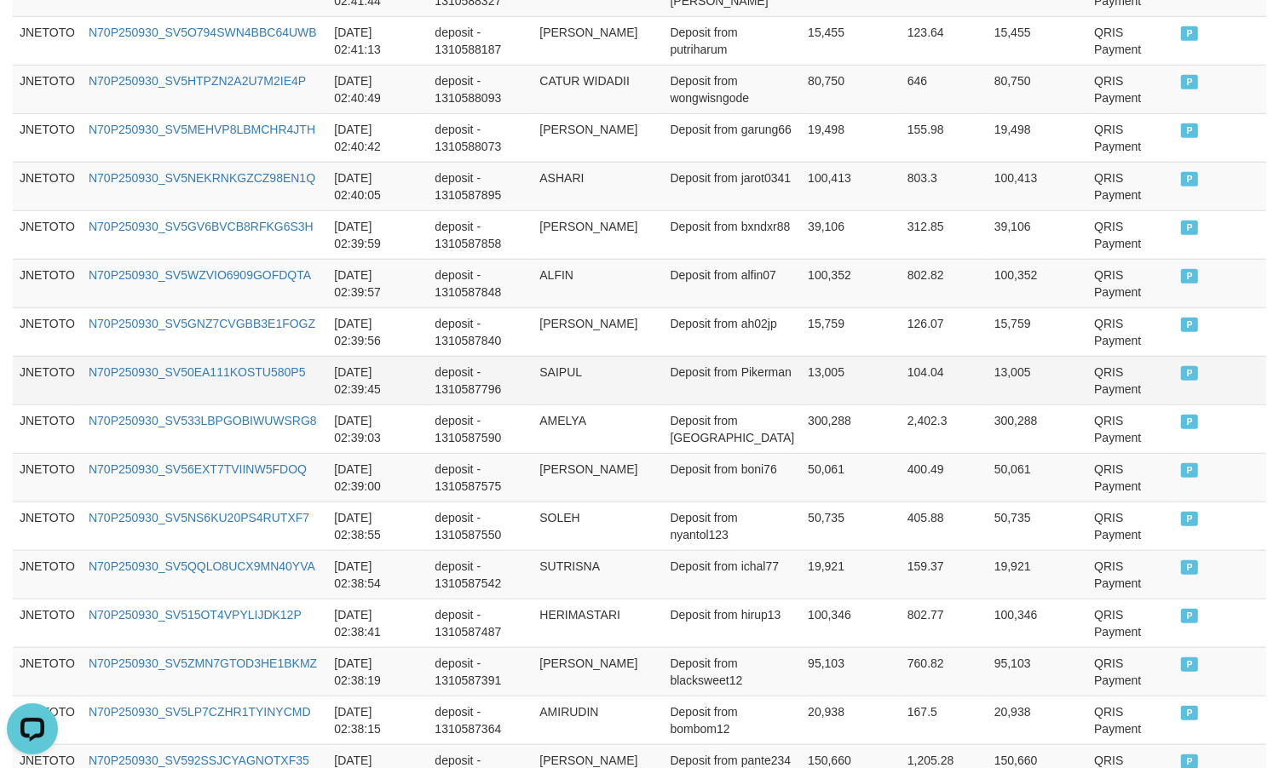
scroll to position [1302, 0]
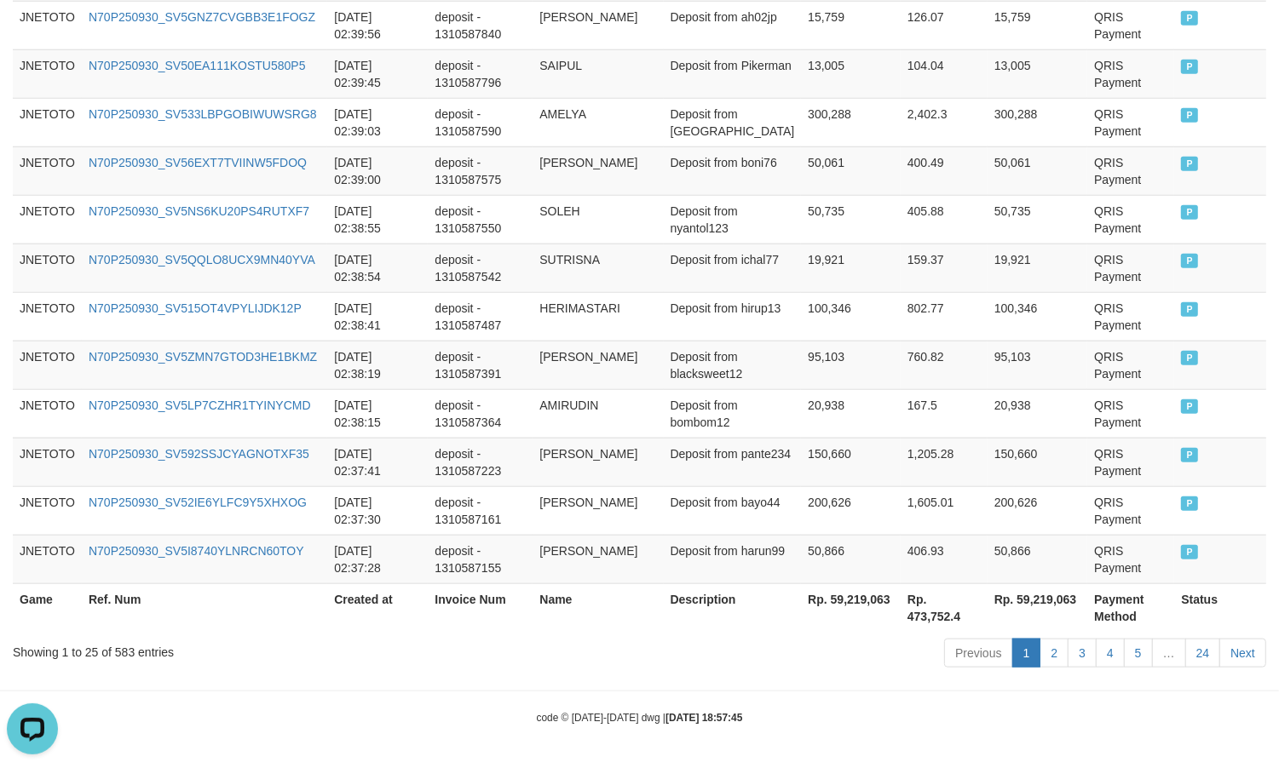
drag, startPoint x: 500, startPoint y: 658, endPoint x: 447, endPoint y: 693, distance: 63.3
click at [499, 658] on div "Showing 1 to 25 of 583 entries" at bounding box center [266, 649] width 507 height 24
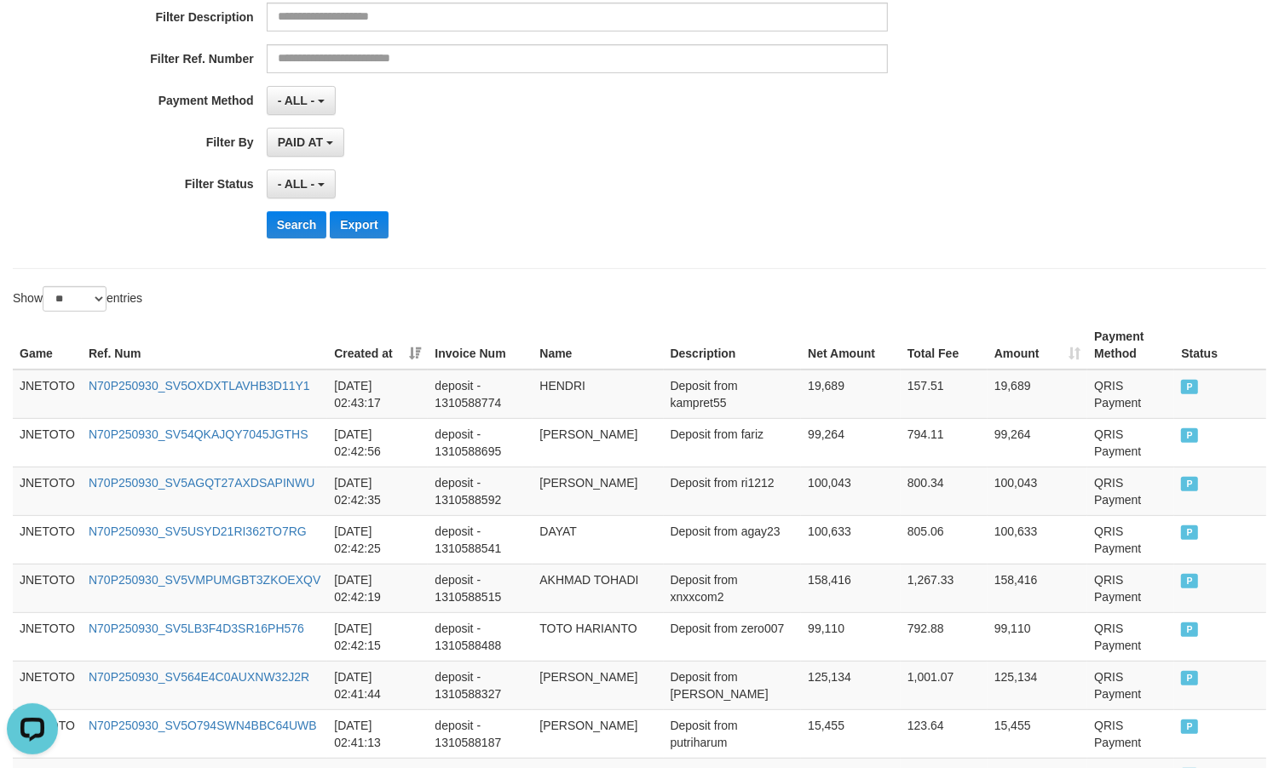
scroll to position [0, 0]
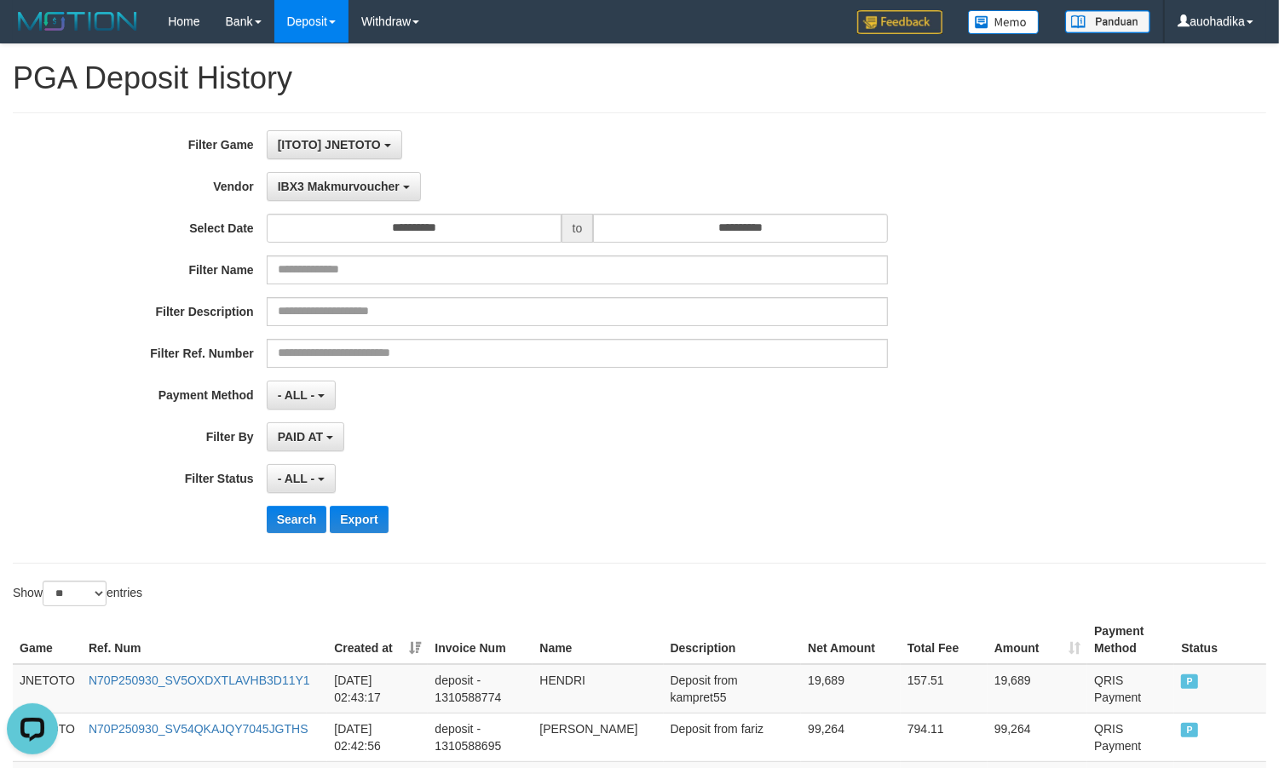
click at [693, 169] on div "**********" at bounding box center [533, 338] width 1066 height 416
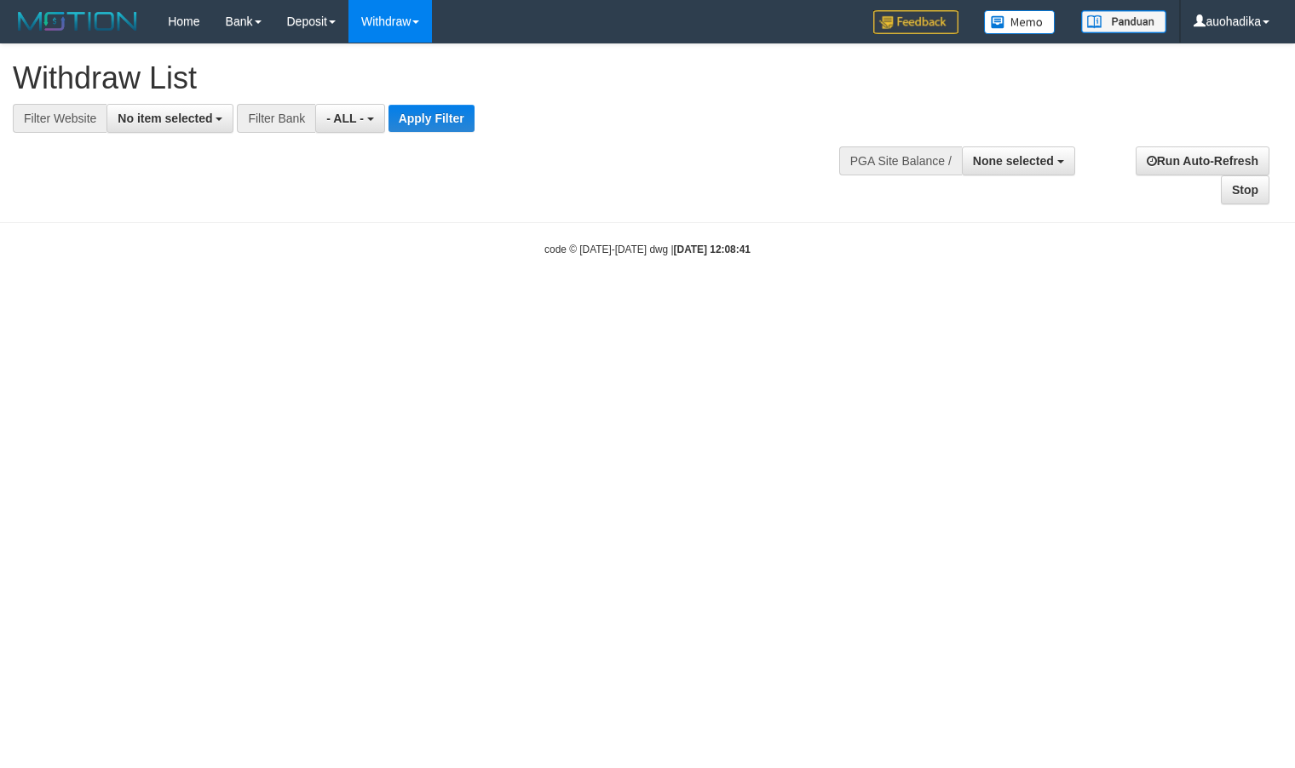
select select
